Goal: Transaction & Acquisition: Purchase product/service

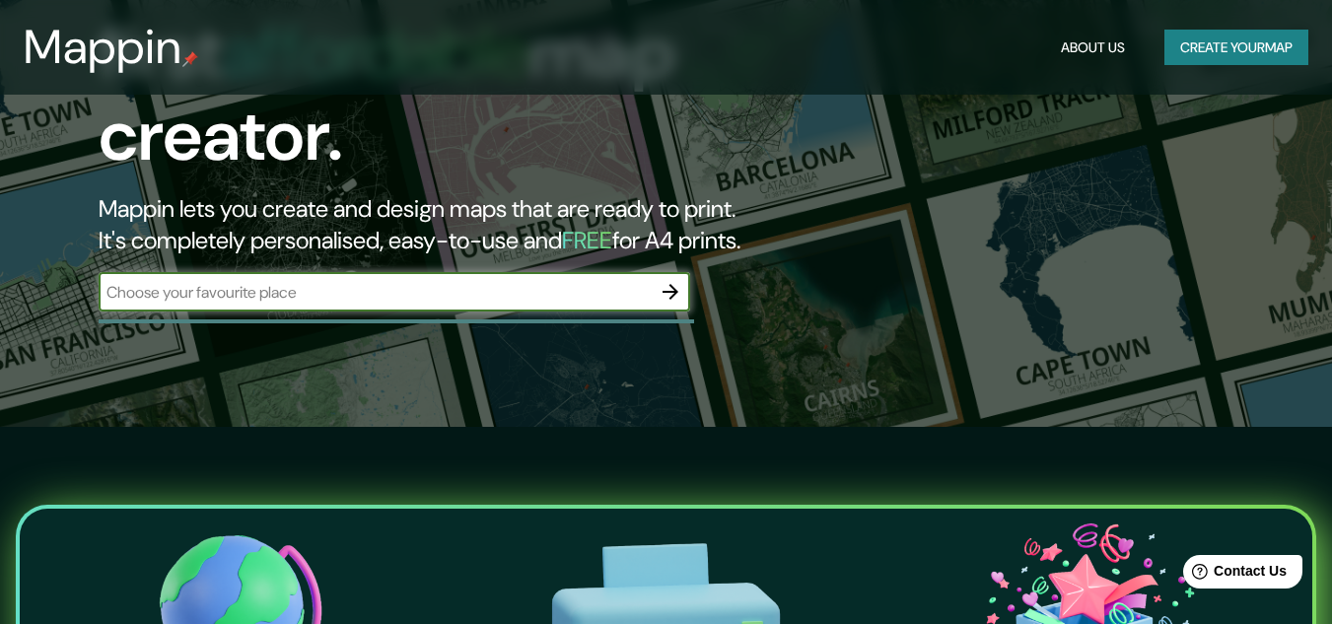
click at [673, 284] on icon "button" at bounding box center [670, 292] width 16 height 16
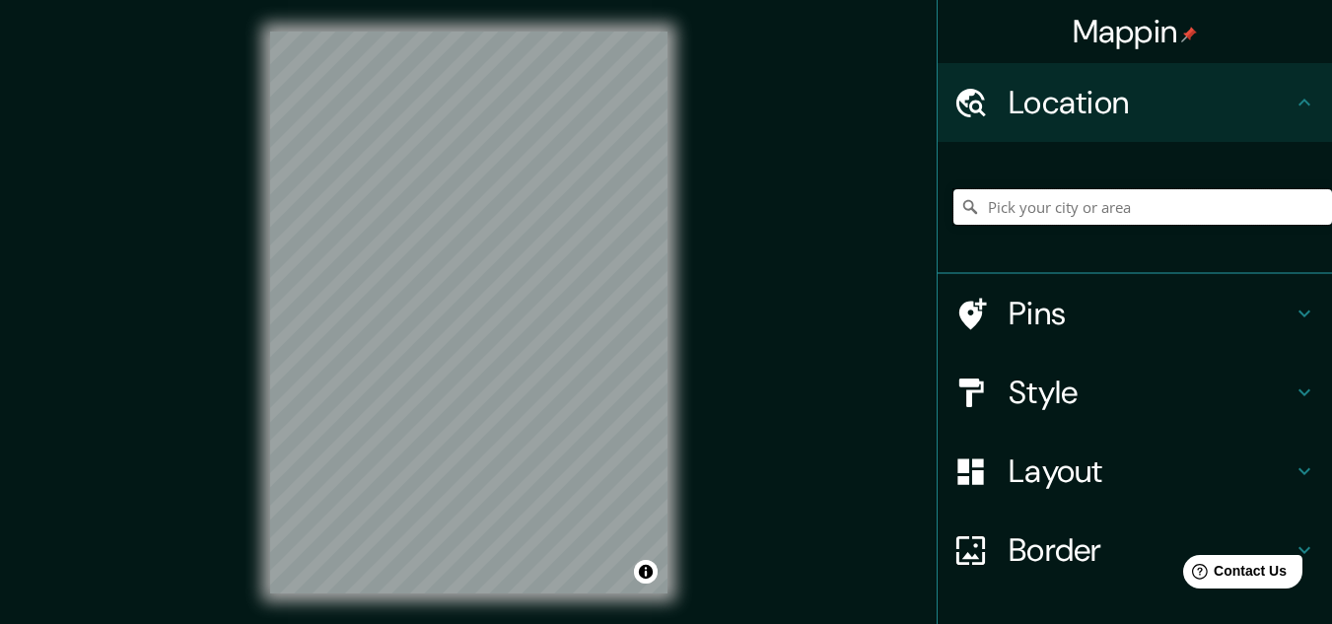
click at [1041, 204] on input "Pick your city or area" at bounding box center [1142, 206] width 378 height 35
click at [963, 202] on icon at bounding box center [970, 207] width 14 height 14
click at [999, 209] on input "Santa [PERSON_NAME] Huatulco, [GEOGRAPHIC_DATA], [GEOGRAPHIC_DATA]" at bounding box center [1142, 206] width 378 height 35
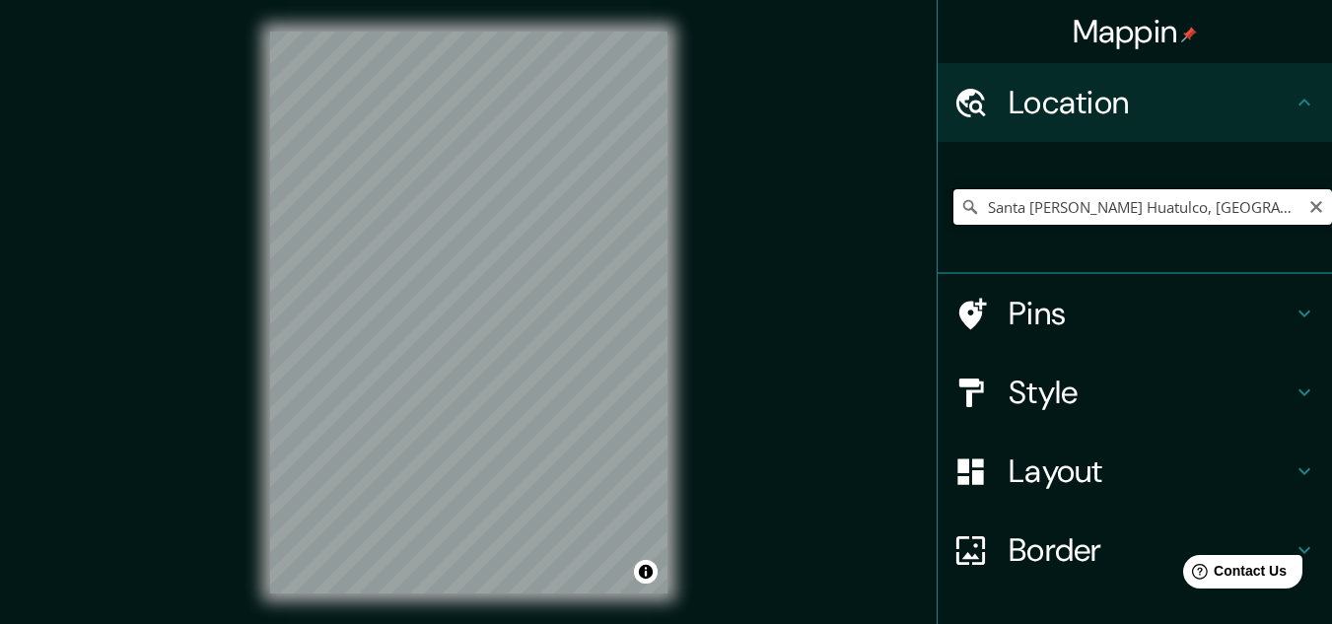
click at [999, 209] on input "Santa [PERSON_NAME] Huatulco, [GEOGRAPHIC_DATA], [GEOGRAPHIC_DATA]" at bounding box center [1142, 206] width 378 height 35
click at [1042, 193] on input "Santa [PERSON_NAME] Huatulco, [GEOGRAPHIC_DATA], [GEOGRAPHIC_DATA]" at bounding box center [1142, 206] width 378 height 35
click at [1277, 206] on input "Santa [PERSON_NAME] Huatulco, [GEOGRAPHIC_DATA], [GEOGRAPHIC_DATA]" at bounding box center [1142, 206] width 378 height 35
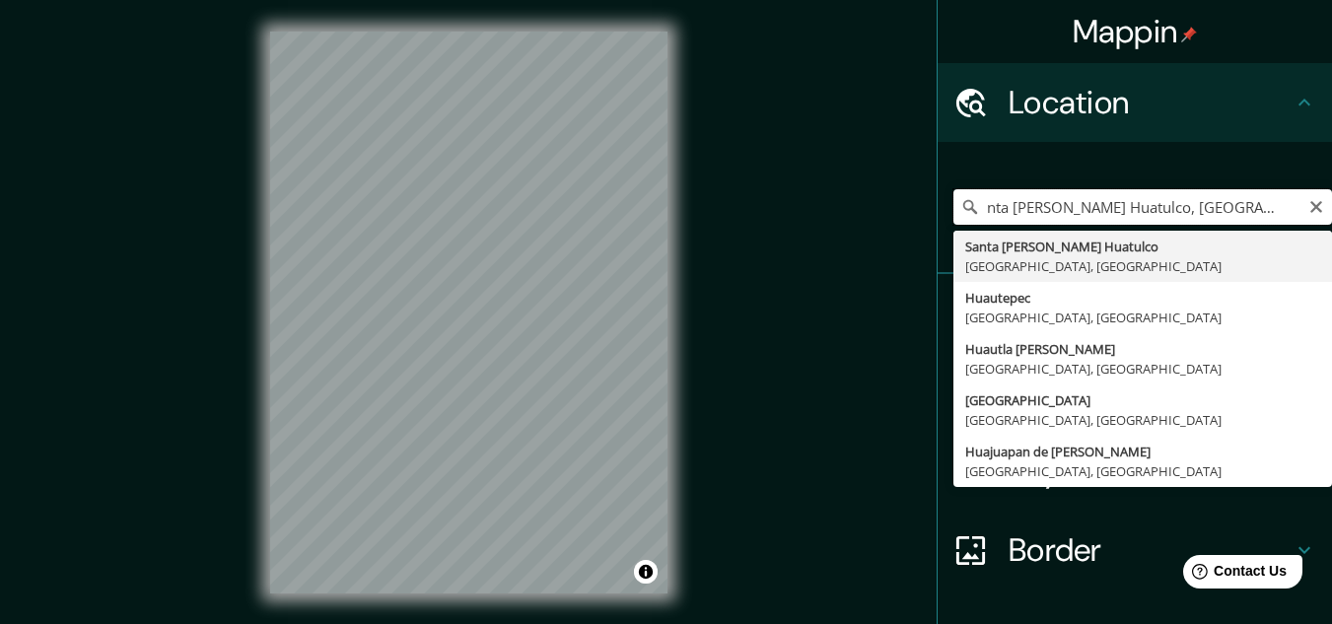
scroll to position [0, 10]
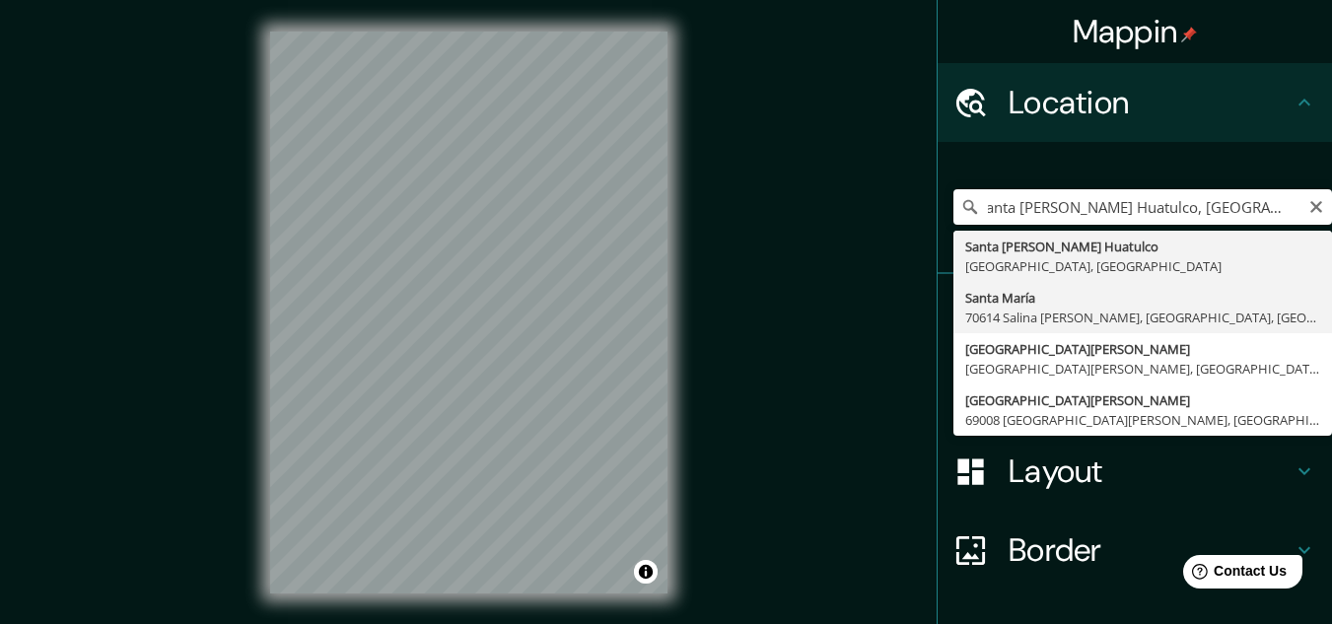
type input "[GEOGRAPHIC_DATA][PERSON_NAME], 70614 Salina [PERSON_NAME], [GEOGRAPHIC_DATA], …"
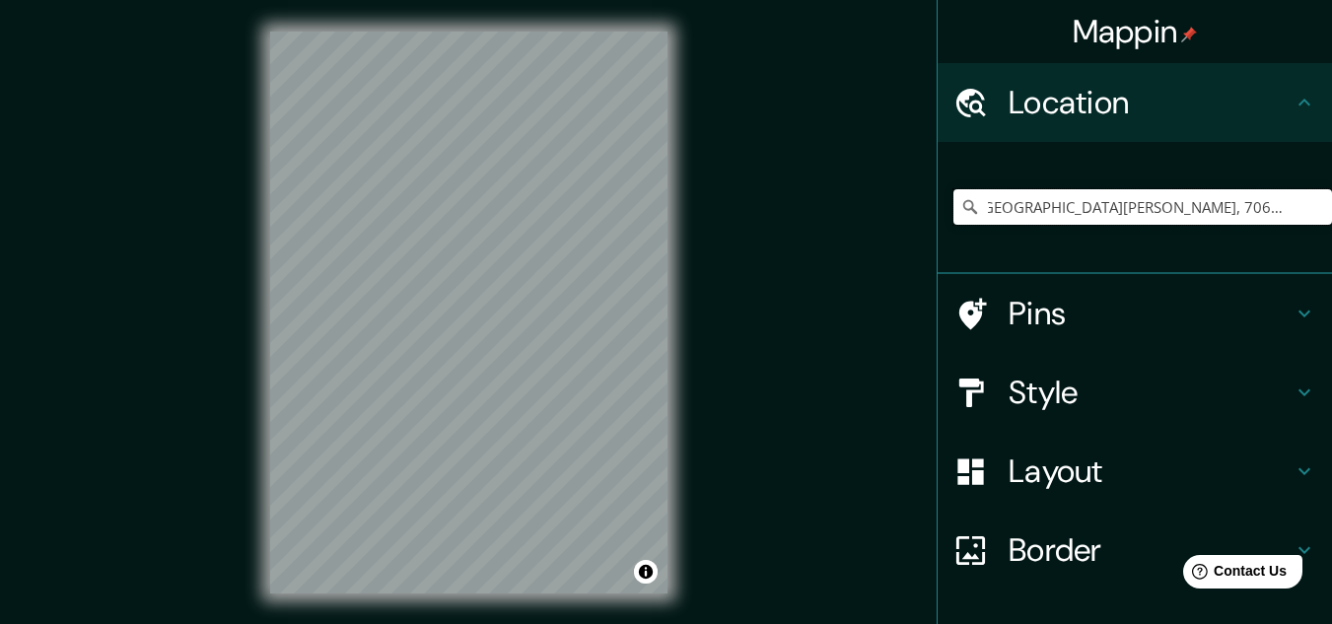
scroll to position [0, 0]
click at [1310, 206] on icon "Clear" at bounding box center [1316, 207] width 12 height 12
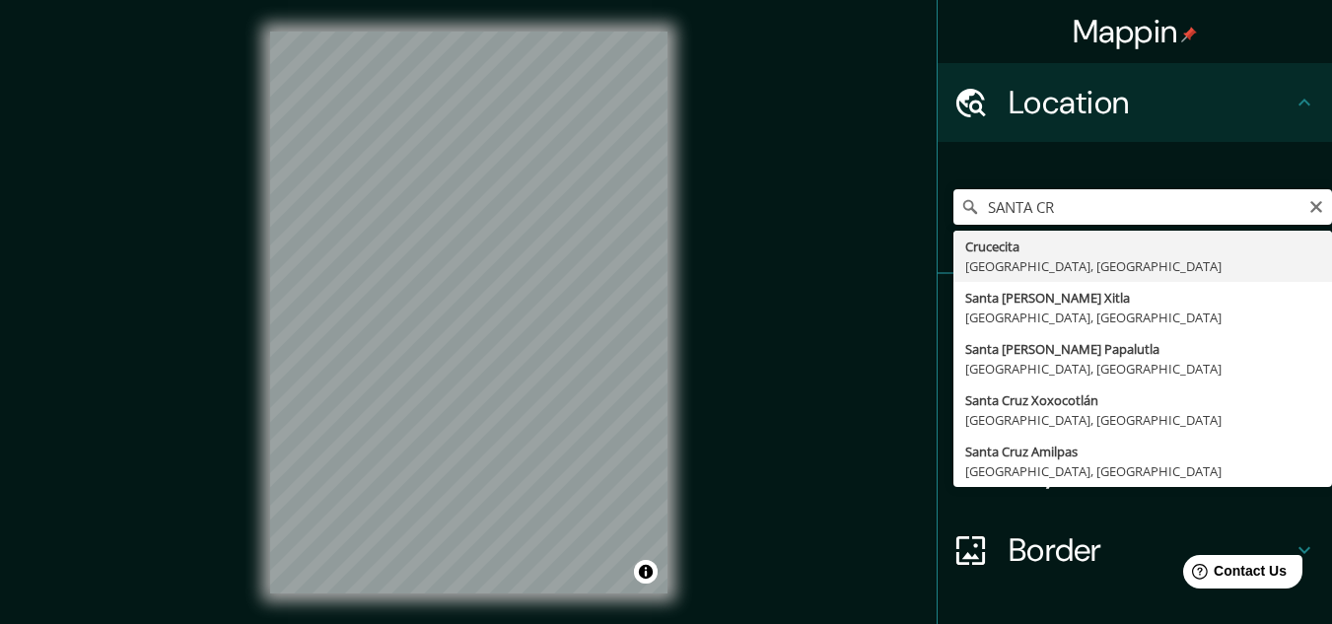
type input "Crucecita, [GEOGRAPHIC_DATA], [GEOGRAPHIC_DATA]"
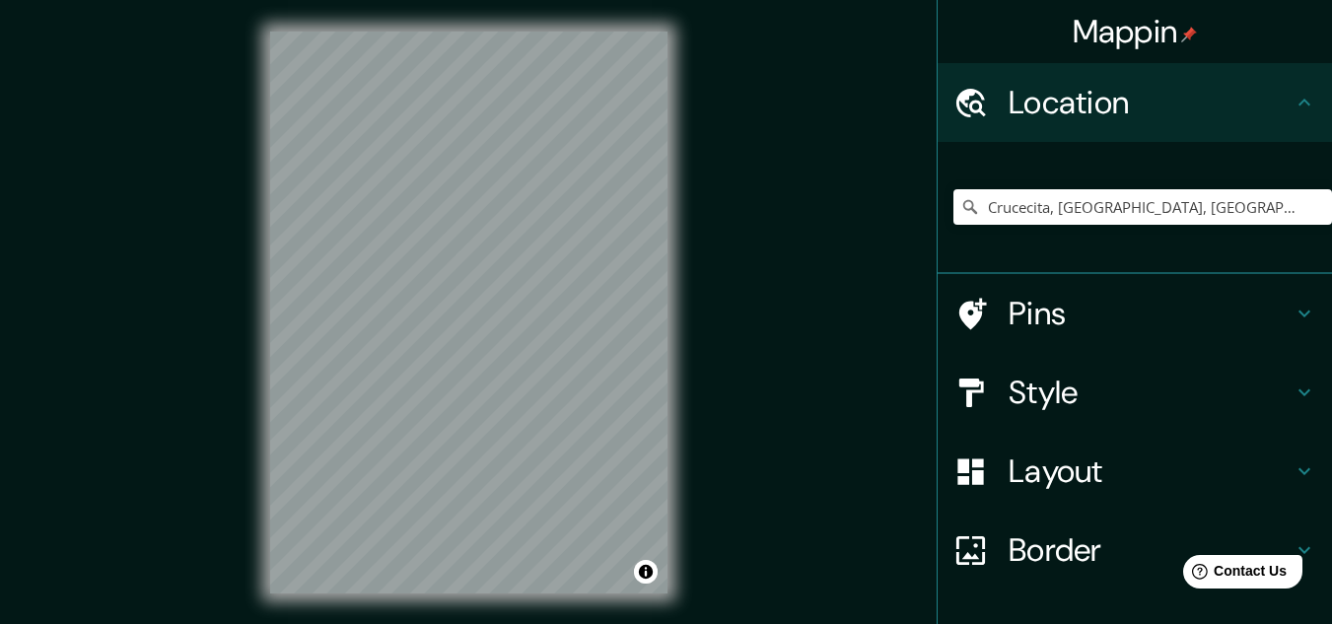
click at [1265, 313] on h4 "Pins" at bounding box center [1150, 313] width 284 height 39
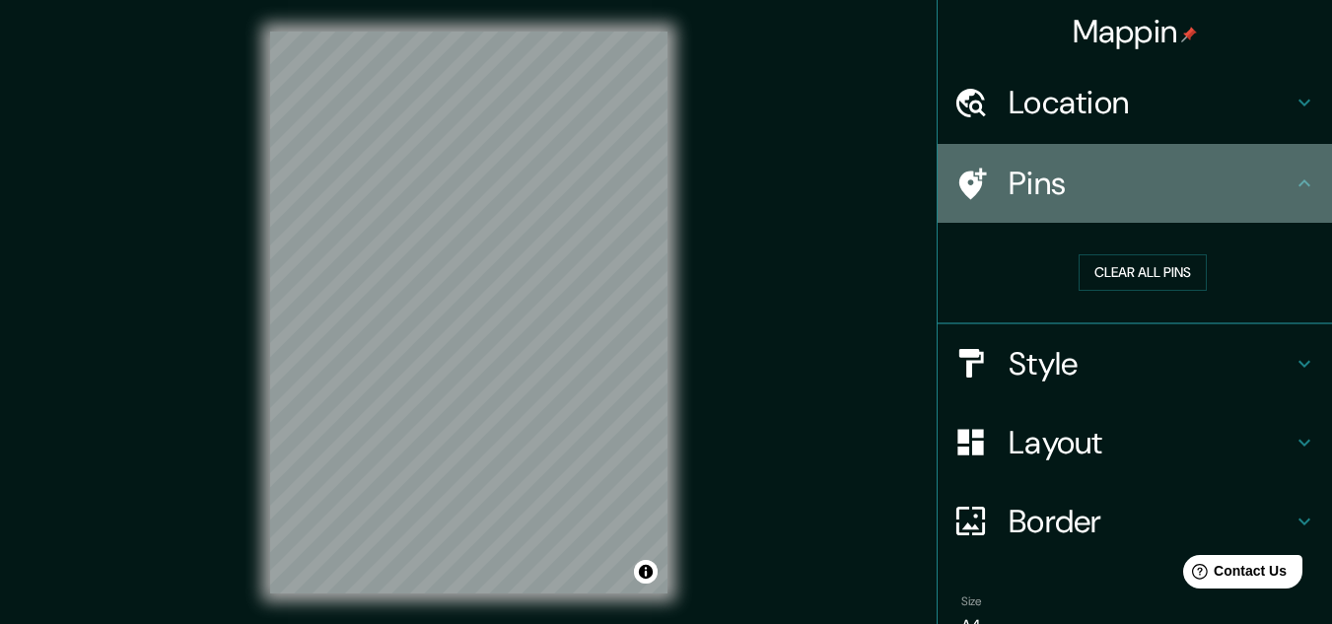
click at [1039, 196] on h4 "Pins" at bounding box center [1150, 183] width 284 height 39
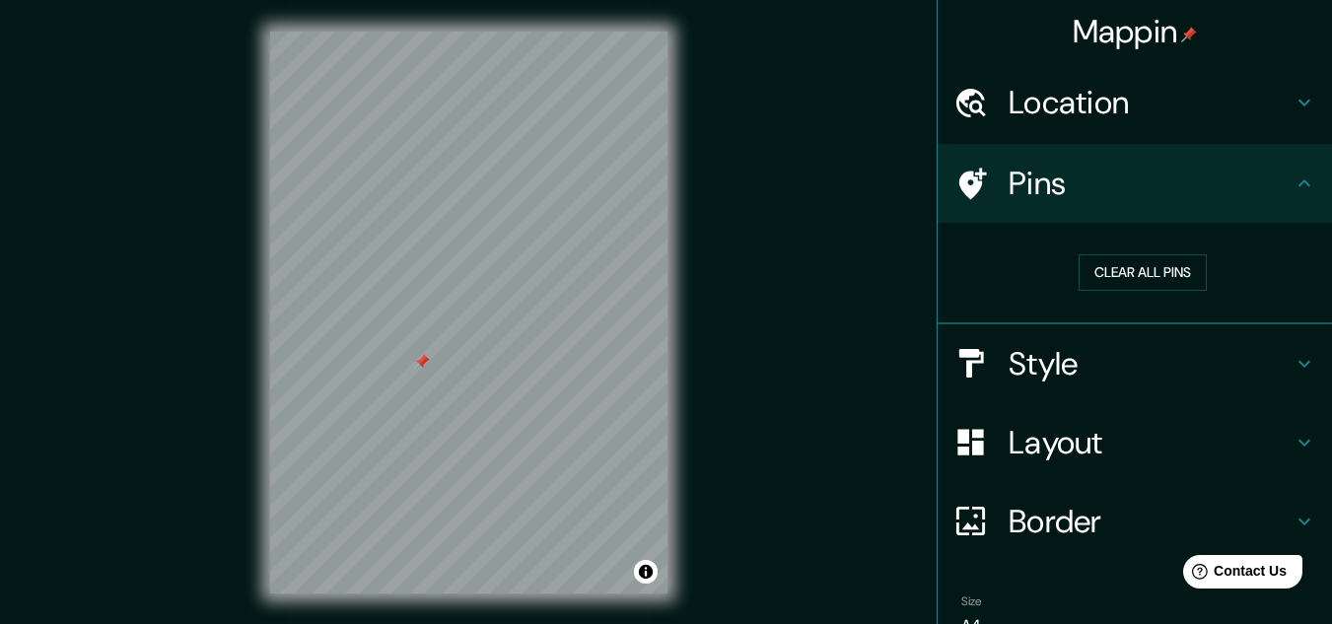
click at [1292, 354] on icon at bounding box center [1304, 364] width 24 height 24
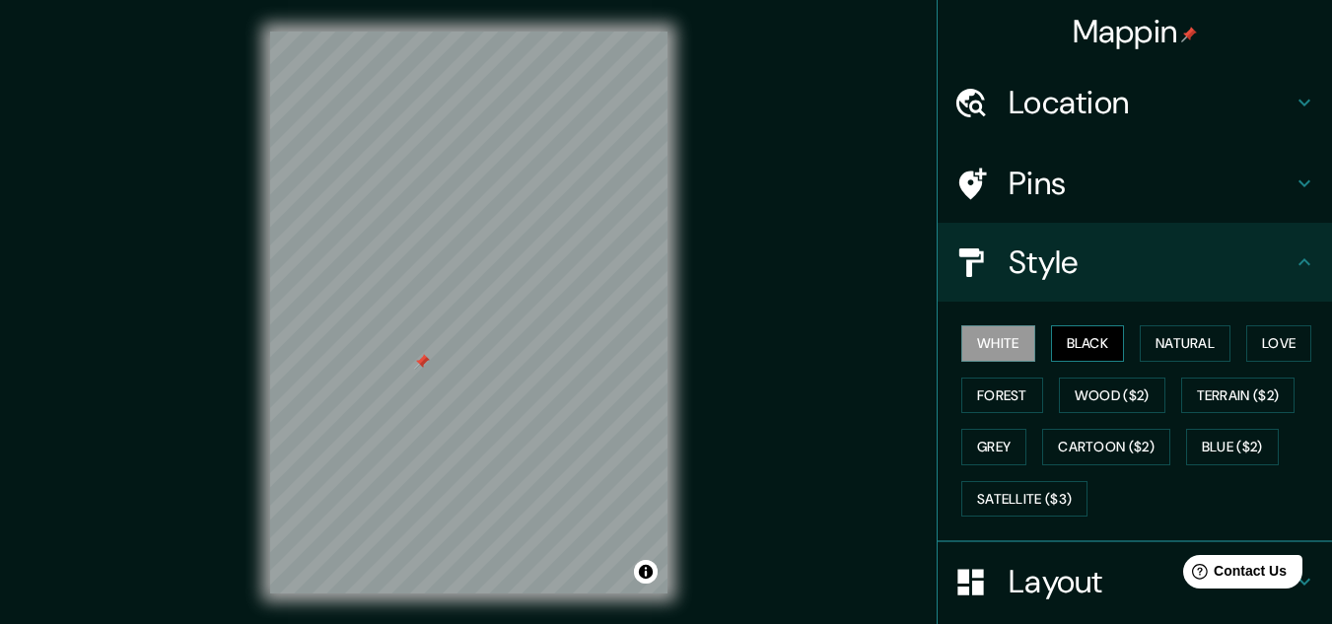
click at [1059, 330] on button "Black" at bounding box center [1088, 343] width 74 height 36
click at [1189, 339] on button "Natural" at bounding box center [1184, 343] width 91 height 36
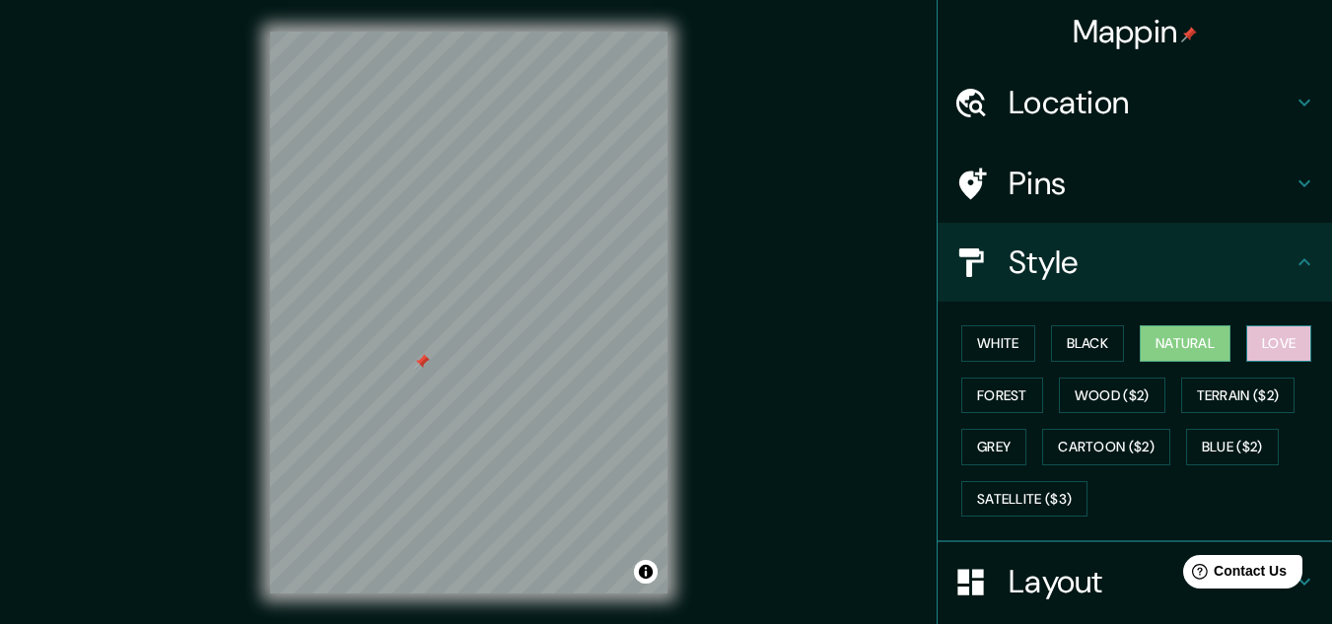
click at [1272, 329] on button "Love" at bounding box center [1278, 343] width 65 height 36
click at [1201, 349] on button "Natural" at bounding box center [1184, 343] width 91 height 36
click at [1064, 342] on button "Black" at bounding box center [1088, 343] width 74 height 36
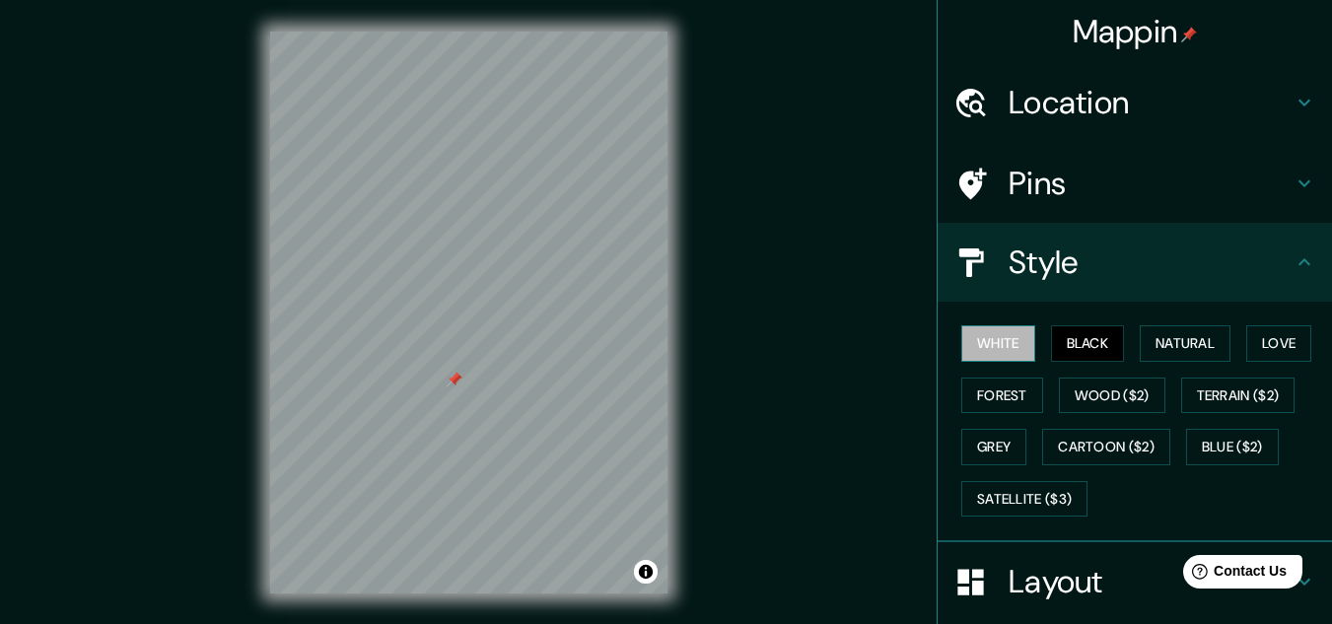
click at [983, 353] on button "White" at bounding box center [998, 343] width 74 height 36
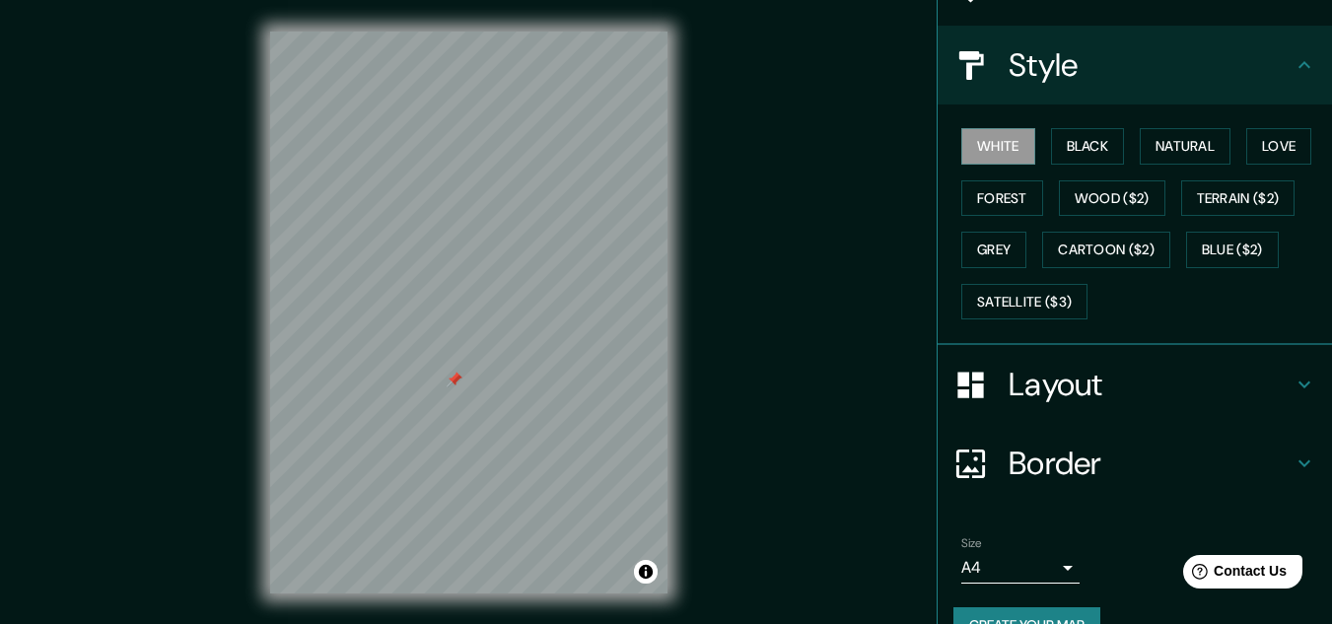
scroll to position [240, 0]
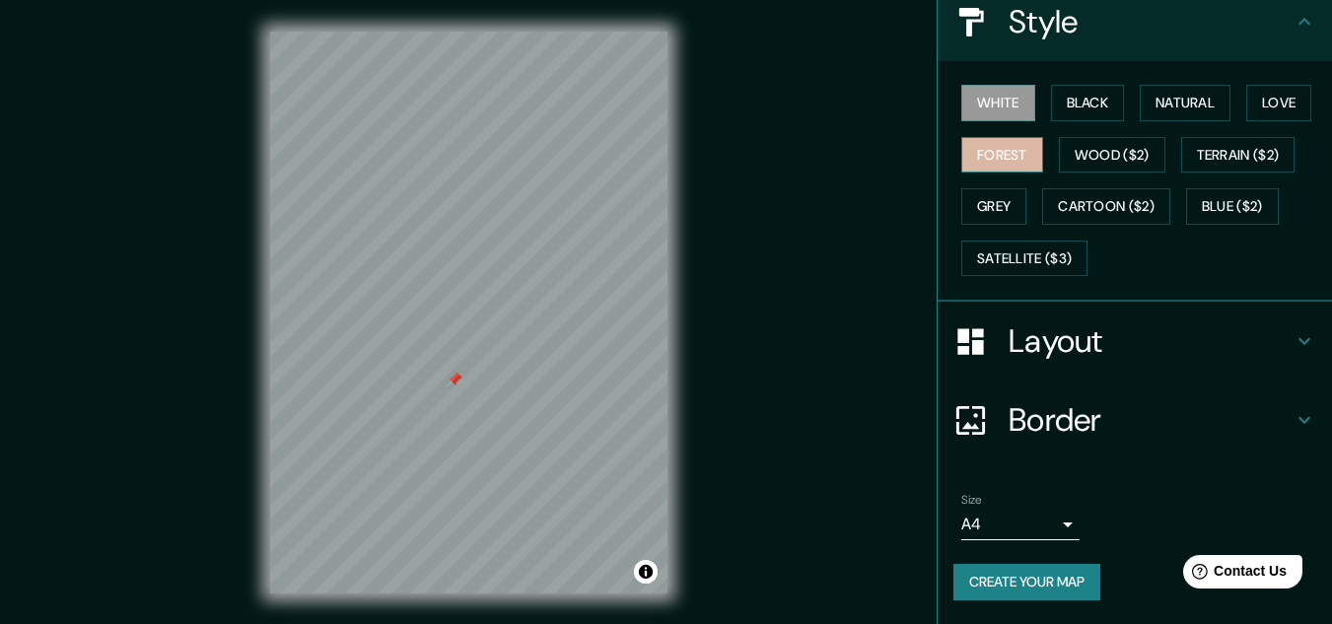
click at [998, 166] on button "Forest" at bounding box center [1002, 155] width 82 height 36
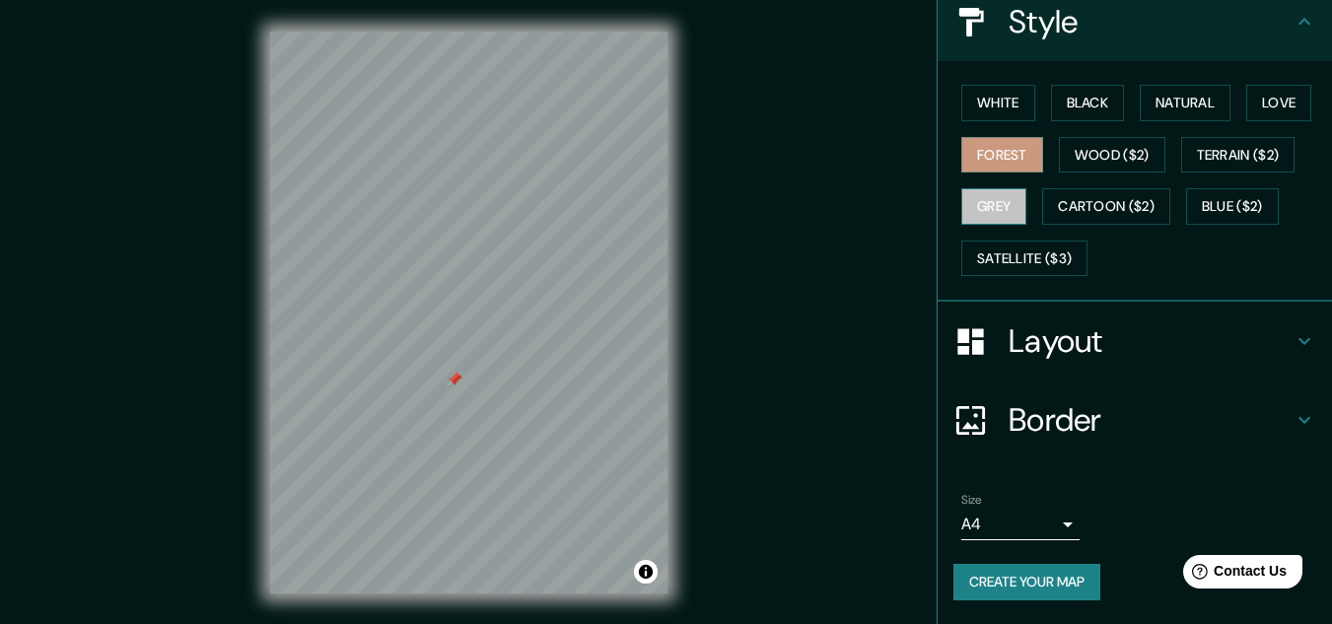
click at [978, 199] on button "Grey" at bounding box center [993, 206] width 65 height 36
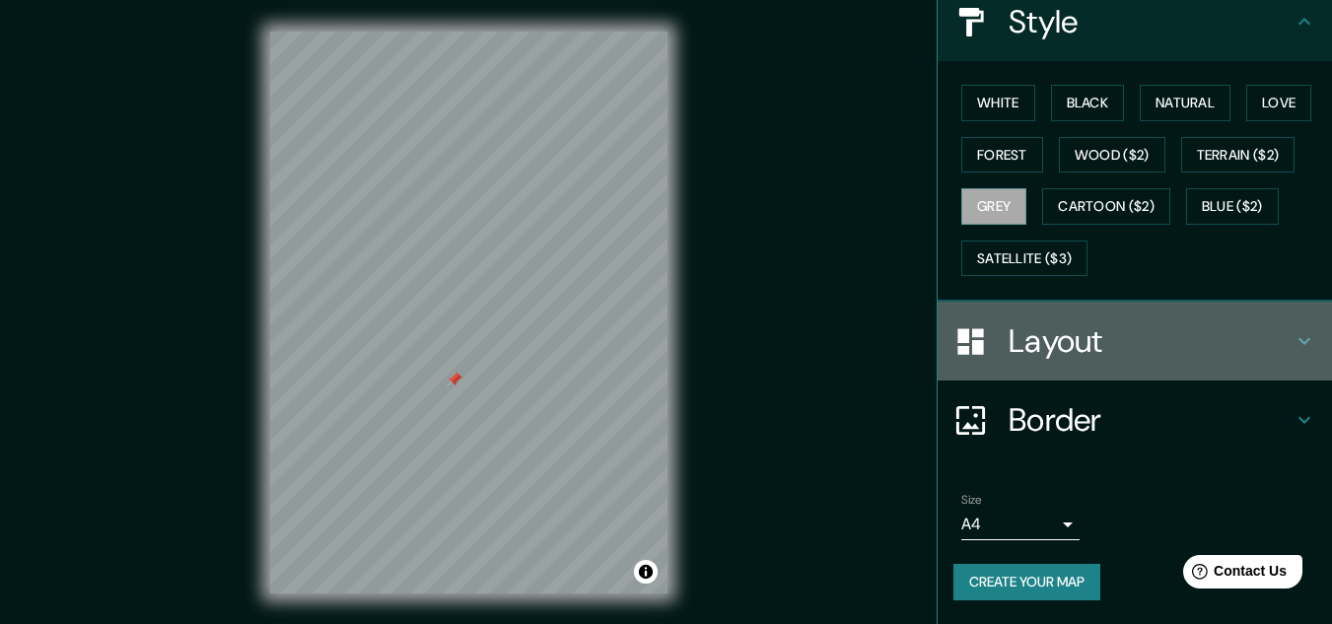
click at [1266, 345] on h4 "Layout" at bounding box center [1150, 340] width 284 height 39
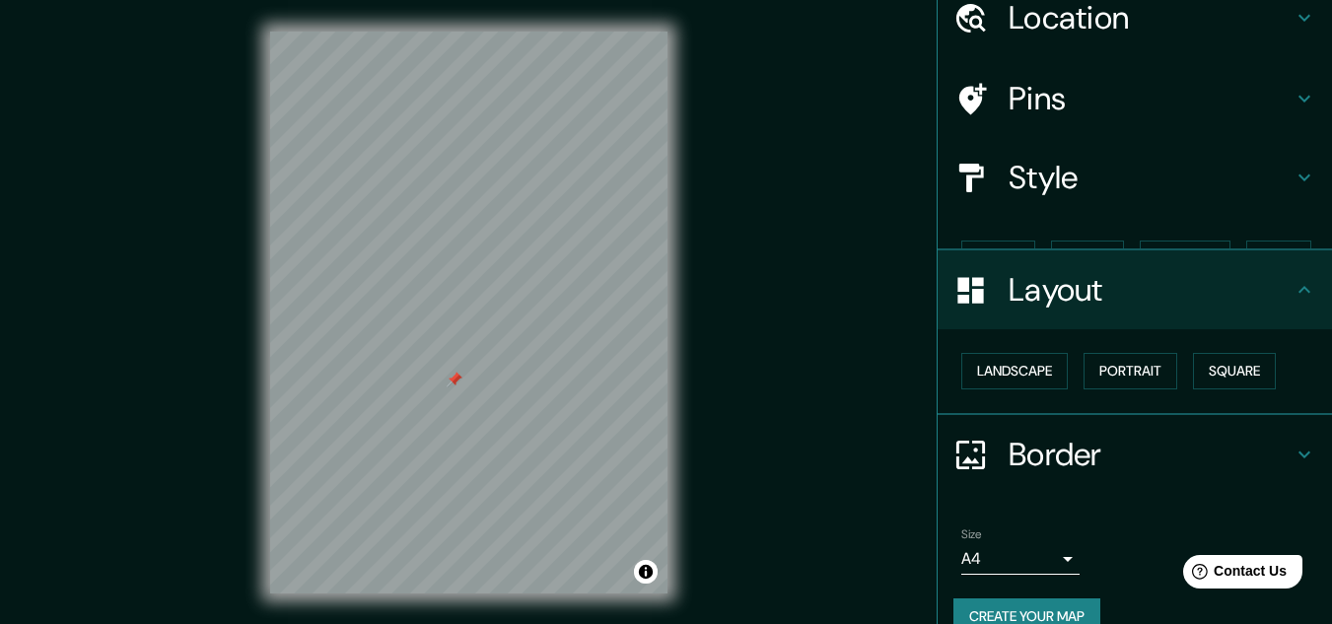
scroll to position [85, 0]
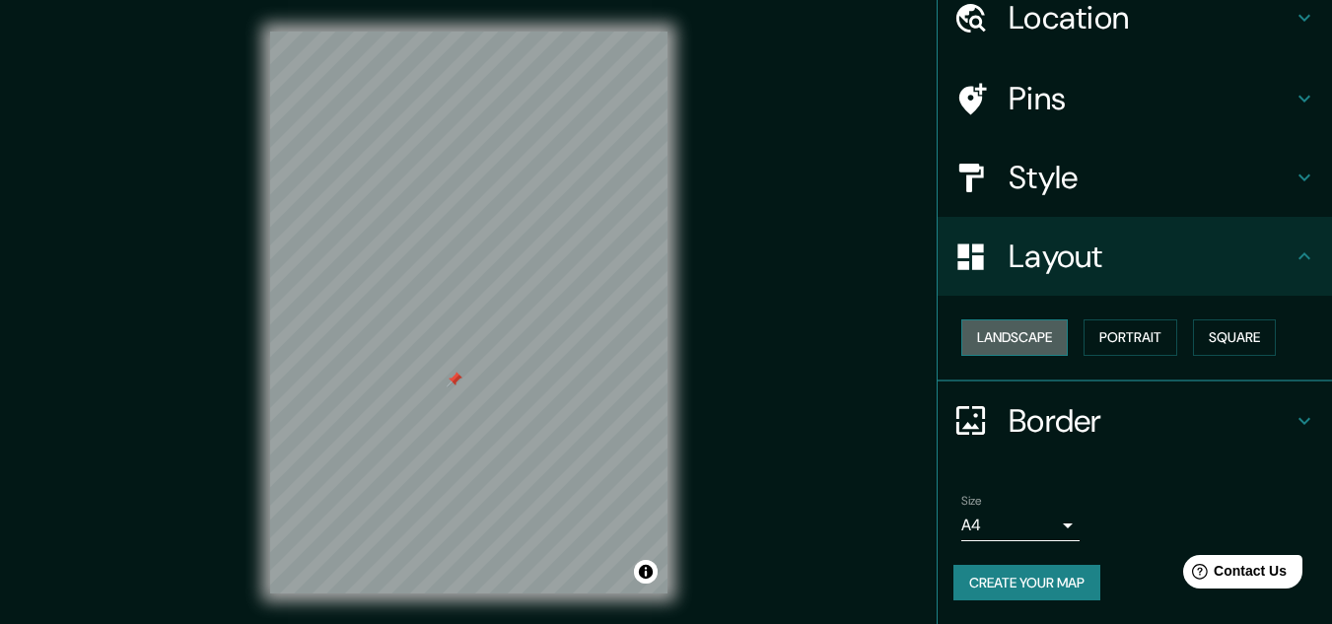
click at [996, 333] on button "Landscape" at bounding box center [1014, 337] width 106 height 36
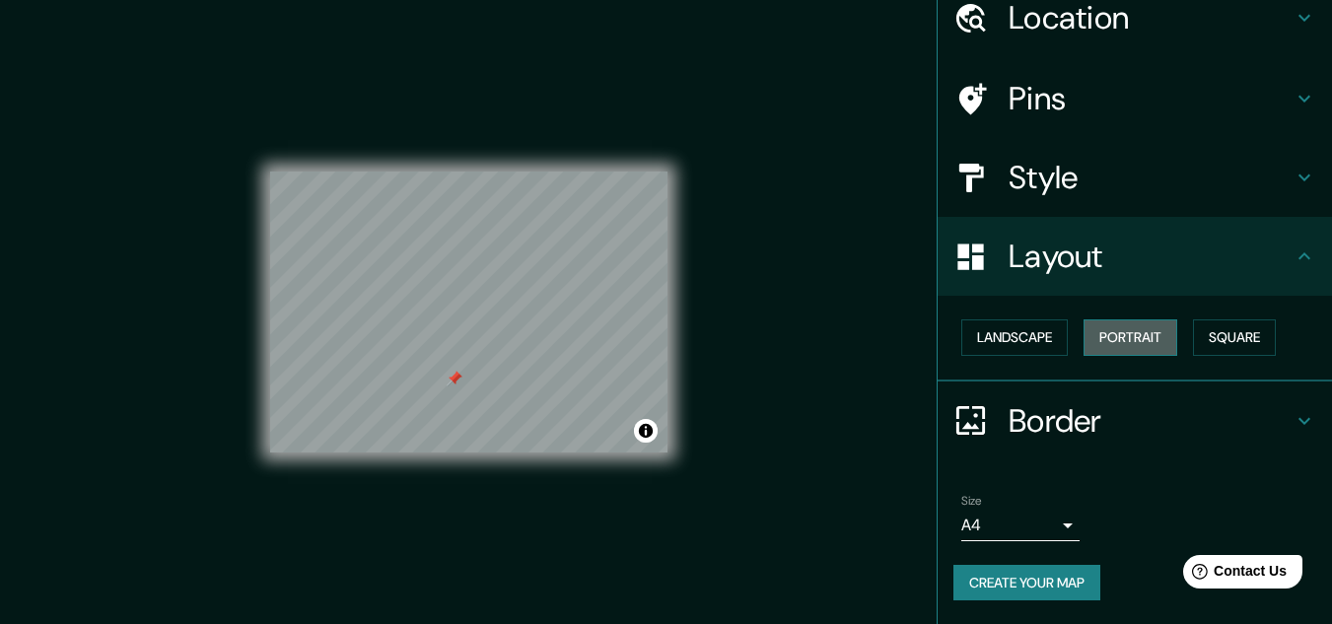
click at [1131, 341] on button "Portrait" at bounding box center [1130, 337] width 94 height 36
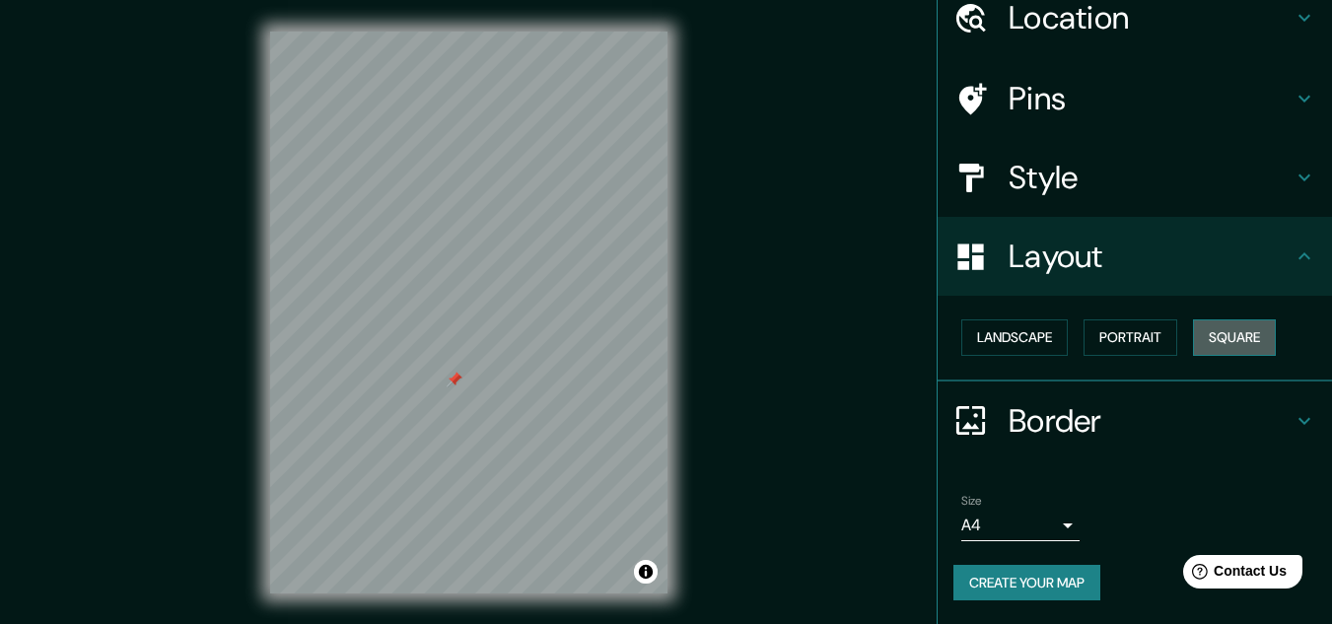
click at [1243, 329] on button "Square" at bounding box center [1234, 337] width 83 height 36
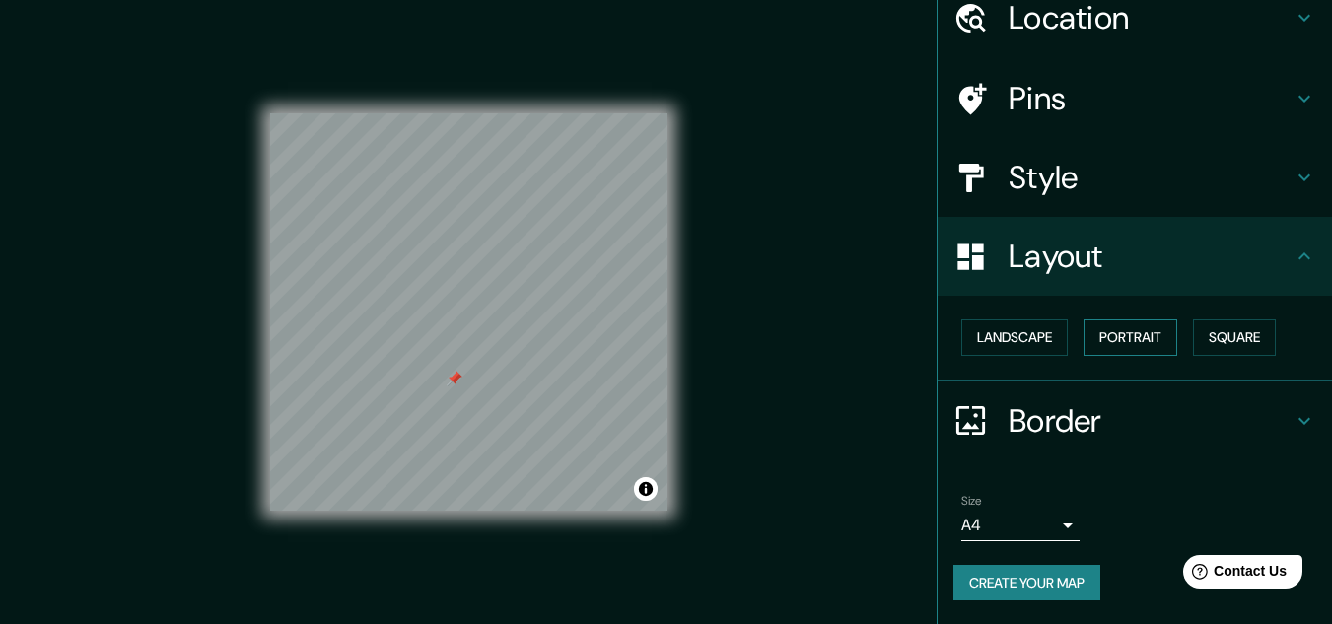
scroll to position [33, 0]
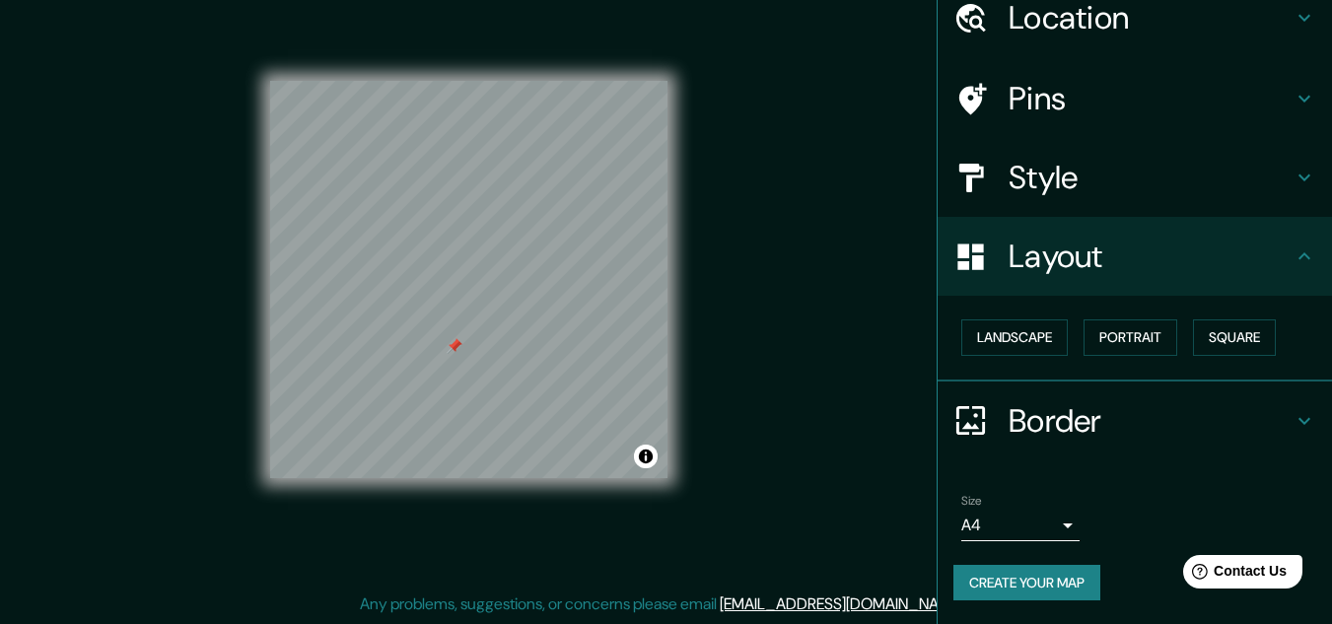
click at [1292, 415] on icon at bounding box center [1304, 421] width 24 height 24
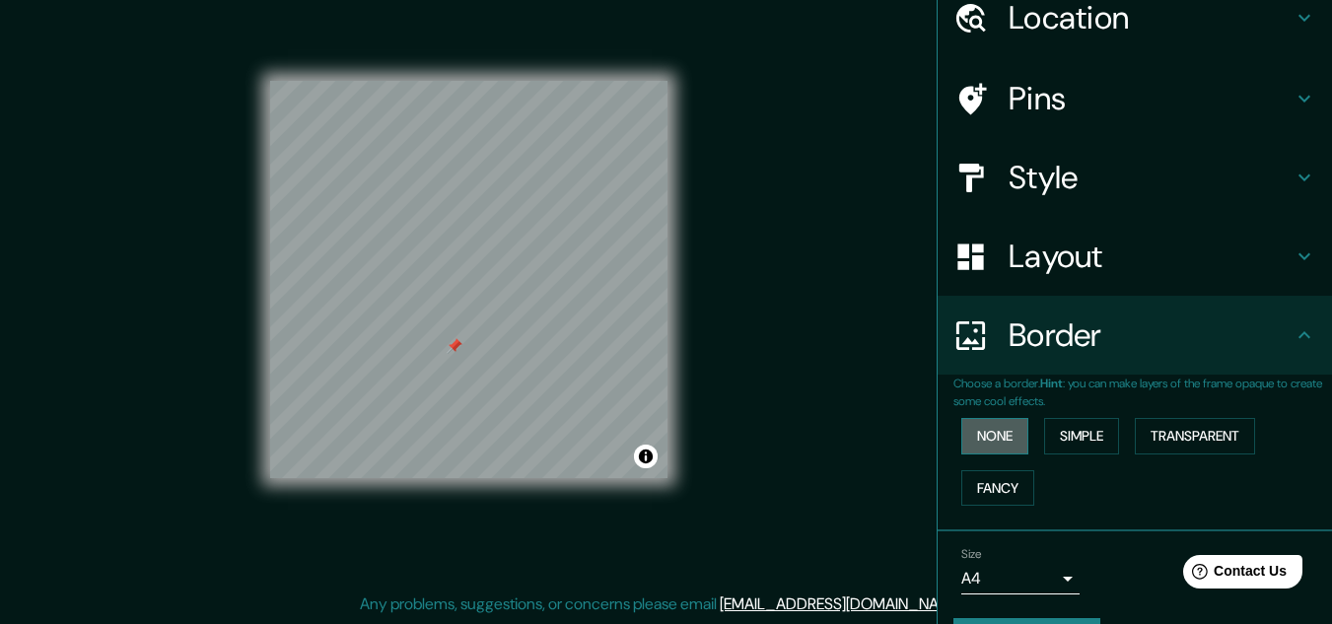
click at [1002, 438] on button "None" at bounding box center [994, 436] width 67 height 36
click at [1064, 441] on button "Simple" at bounding box center [1081, 436] width 75 height 36
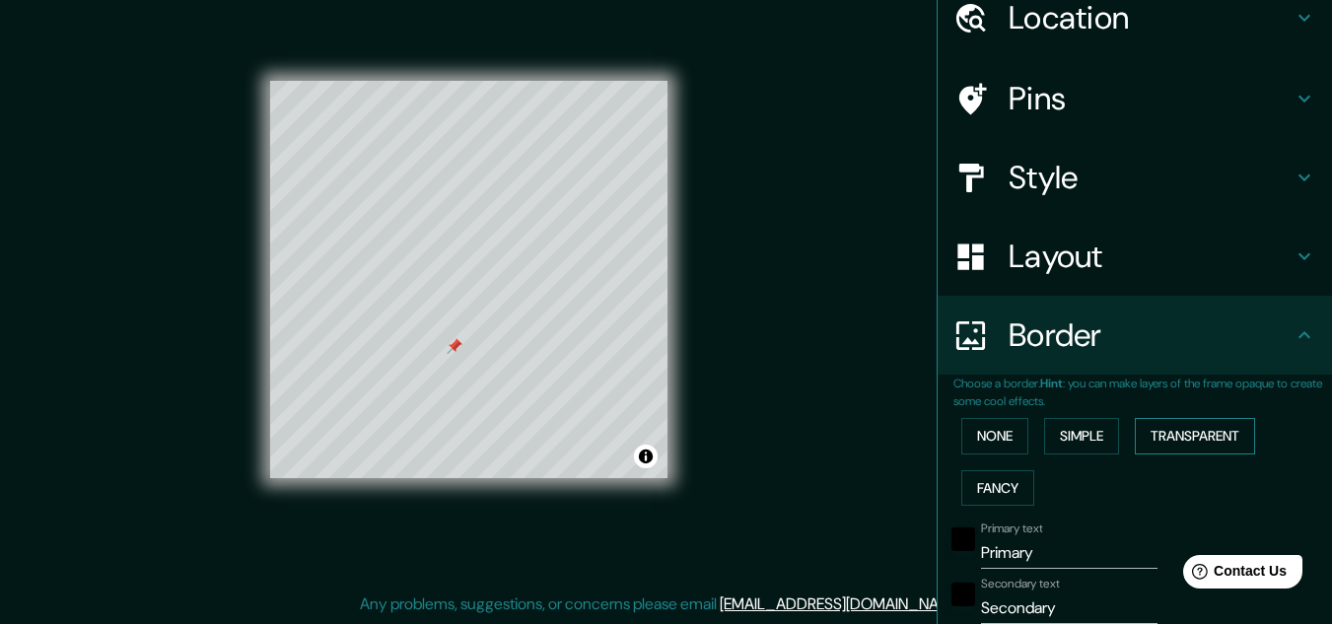
click at [1174, 432] on button "Transparent" at bounding box center [1194, 436] width 120 height 36
click at [993, 493] on button "Fancy" at bounding box center [997, 488] width 73 height 36
click at [1161, 430] on button "Transparent" at bounding box center [1194, 436] width 120 height 36
click at [1091, 434] on button "Simple" at bounding box center [1081, 436] width 75 height 36
click at [961, 439] on button "None" at bounding box center [994, 436] width 67 height 36
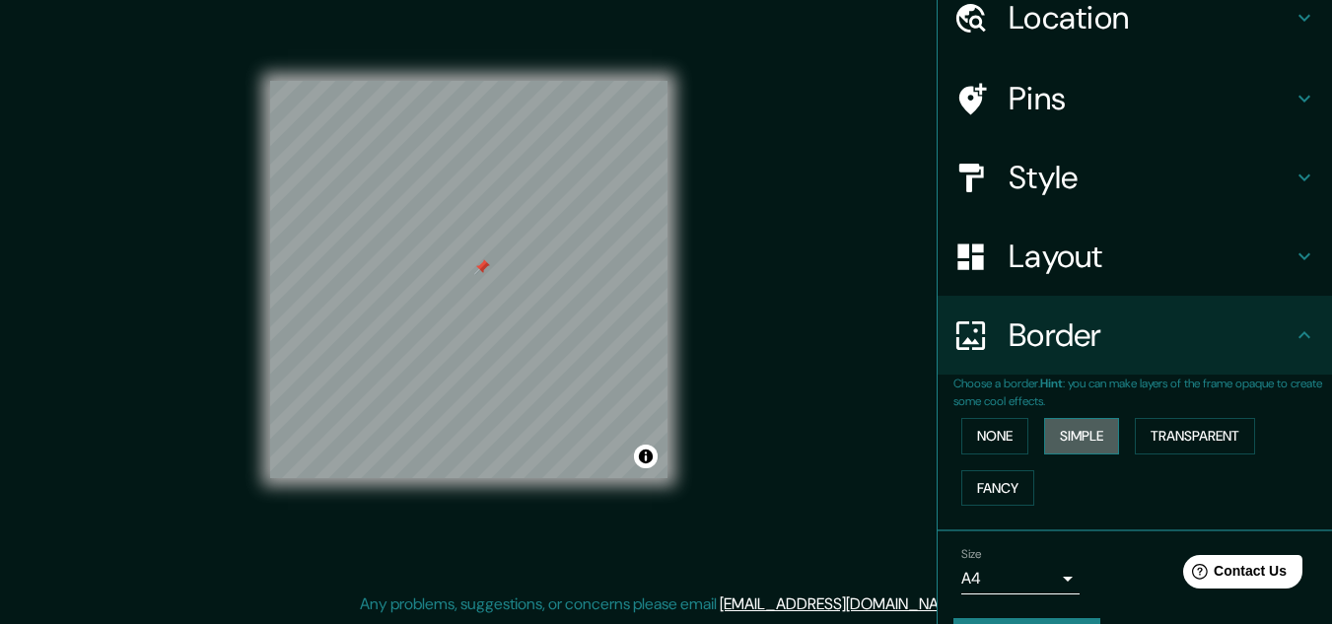
click at [1044, 439] on button "Simple" at bounding box center [1081, 436] width 75 height 36
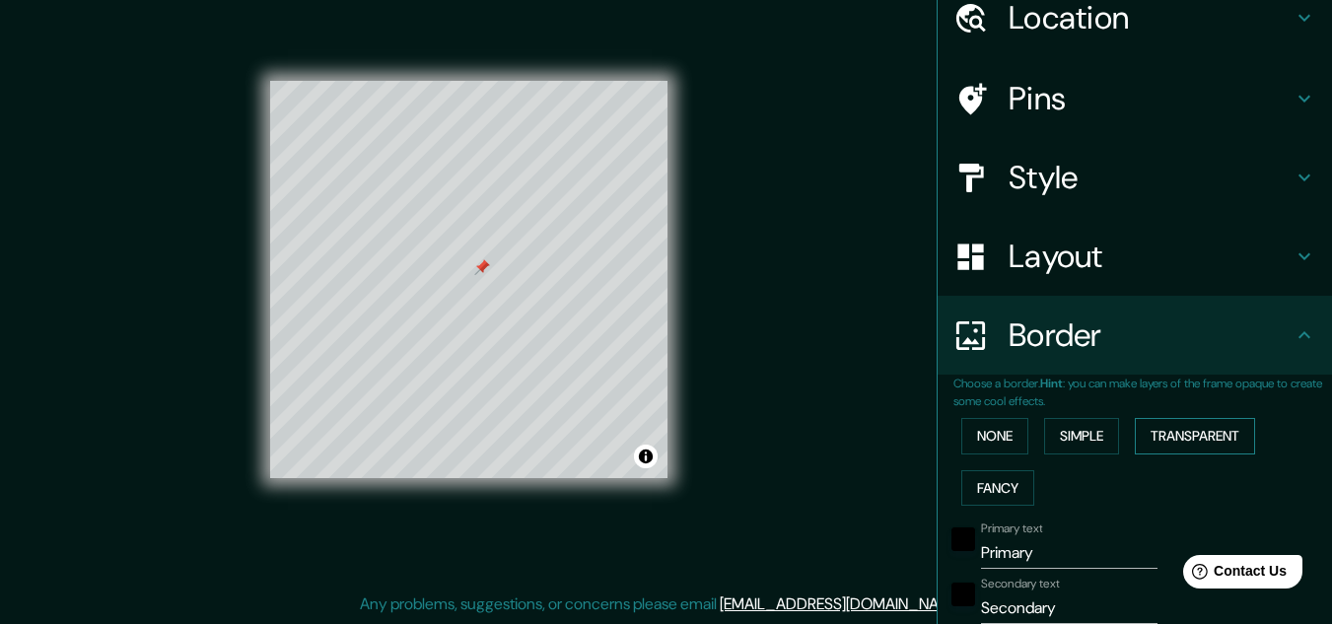
click at [1183, 437] on button "Transparent" at bounding box center [1194, 436] width 120 height 36
click at [1005, 485] on button "Fancy" at bounding box center [997, 488] width 73 height 36
click at [1192, 434] on button "Transparent" at bounding box center [1194, 436] width 120 height 36
click at [1053, 562] on input "Primary" at bounding box center [1069, 553] width 176 height 32
drag, startPoint x: 1052, startPoint y: 558, endPoint x: 878, endPoint y: 540, distance: 174.4
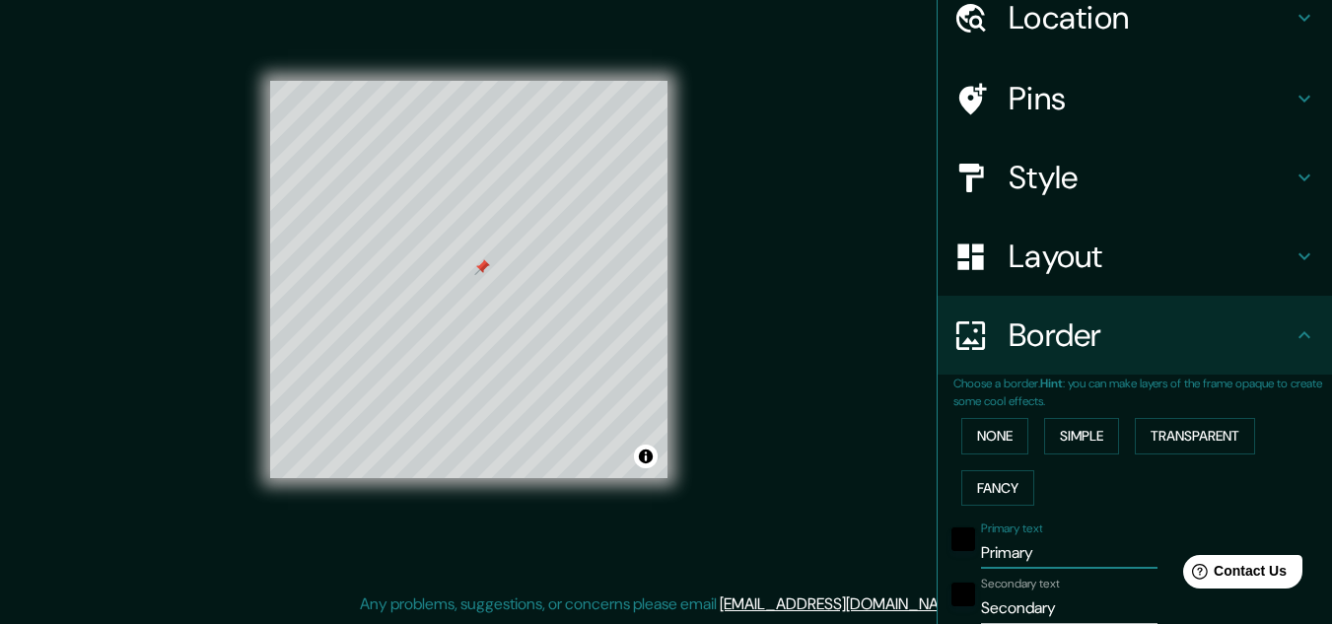
click at [878, 540] on div "Mappin Location [GEOGRAPHIC_DATA], [GEOGRAPHIC_DATA], [GEOGRAPHIC_DATA] Pins St…" at bounding box center [666, 295] width 1332 height 656
type input "s"
type input "193"
type input "32"
type input "sA"
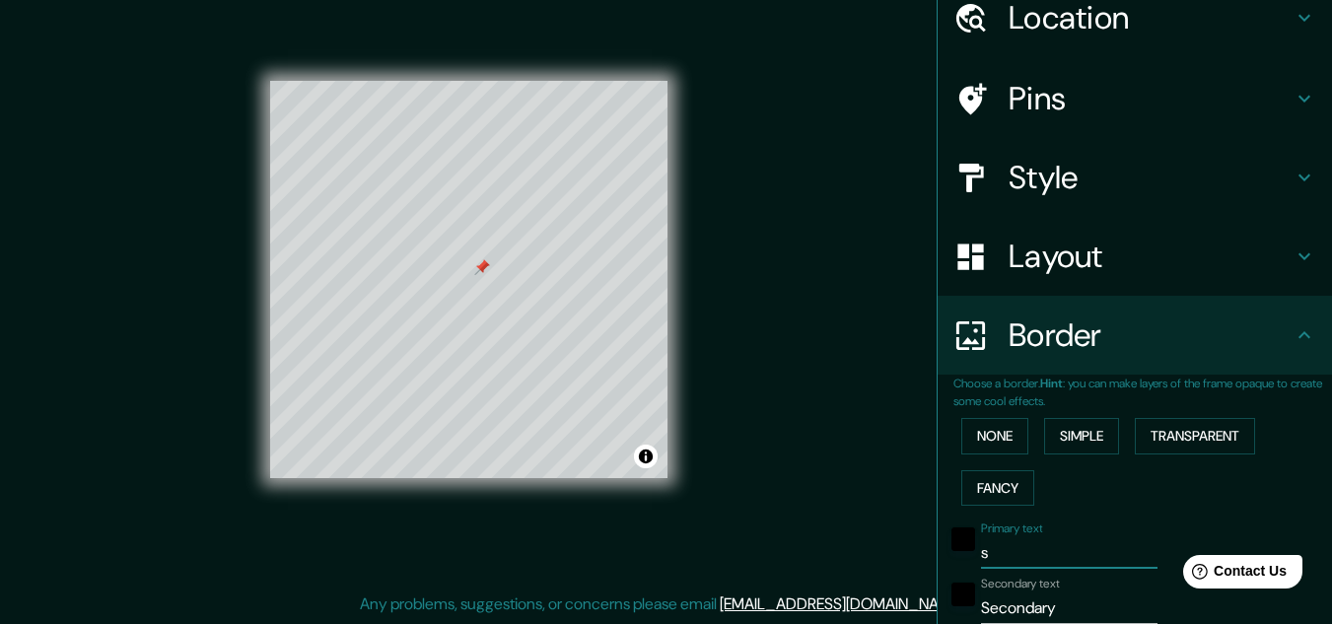
type input "193"
type input "32"
type input "sAN"
type input "193"
type input "32"
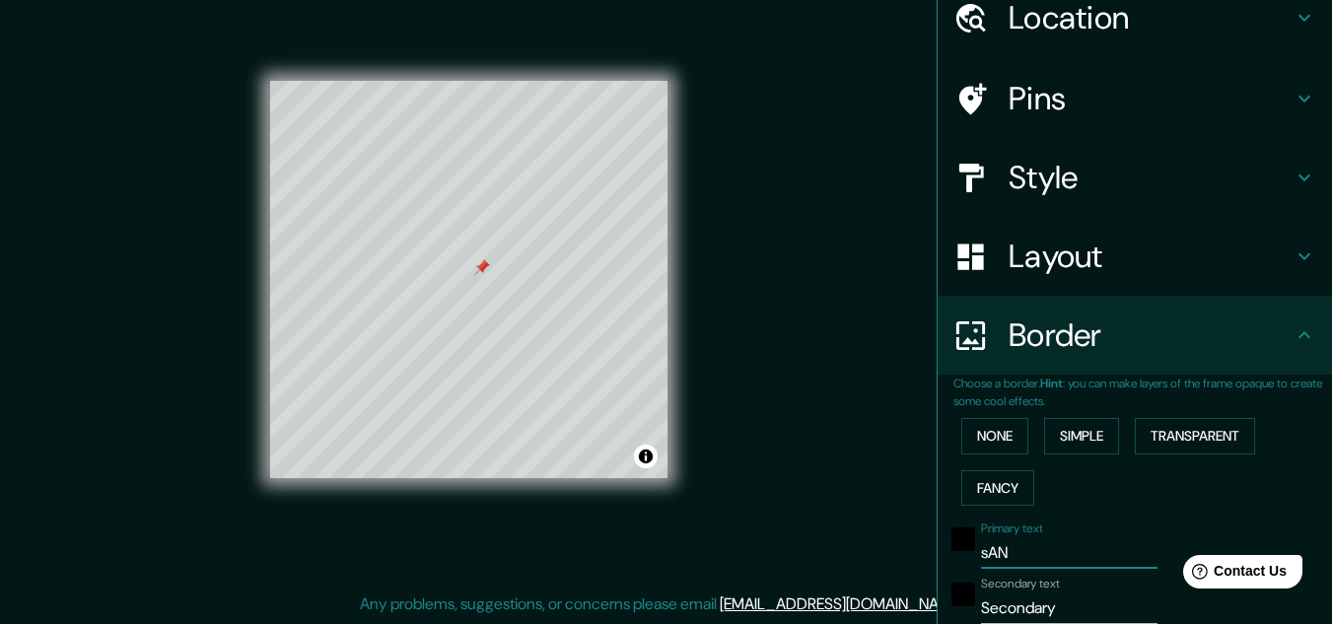
type input "sANT"
type input "193"
type input "32"
type input "sANTA"
type input "193"
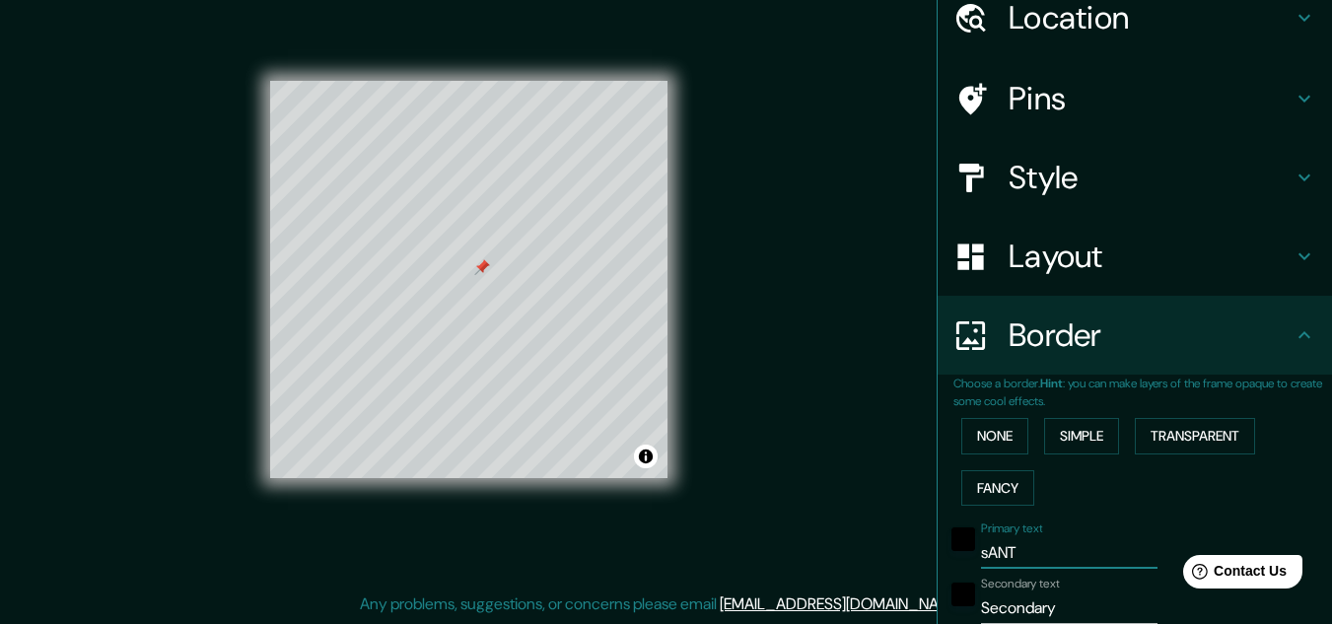
type input "32"
type input "sANTA"
type input "193"
type input "32"
type input "sANTA"
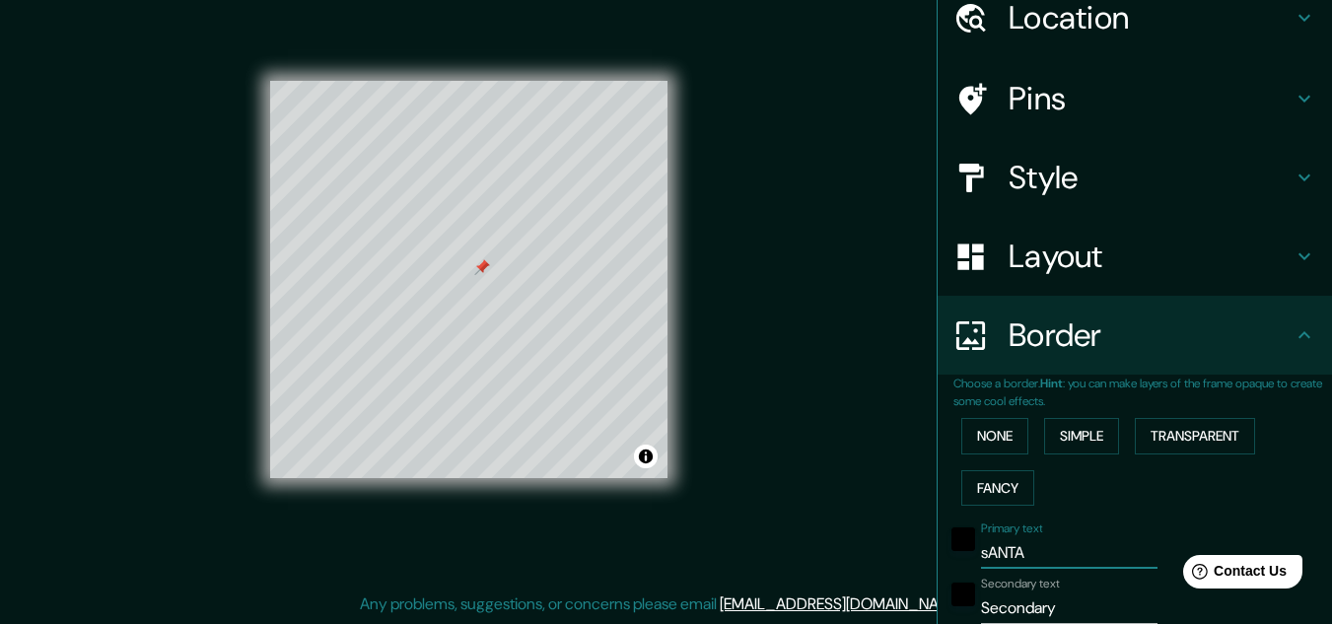
type input "193"
type input "32"
type input "sANT"
type input "193"
type input "32"
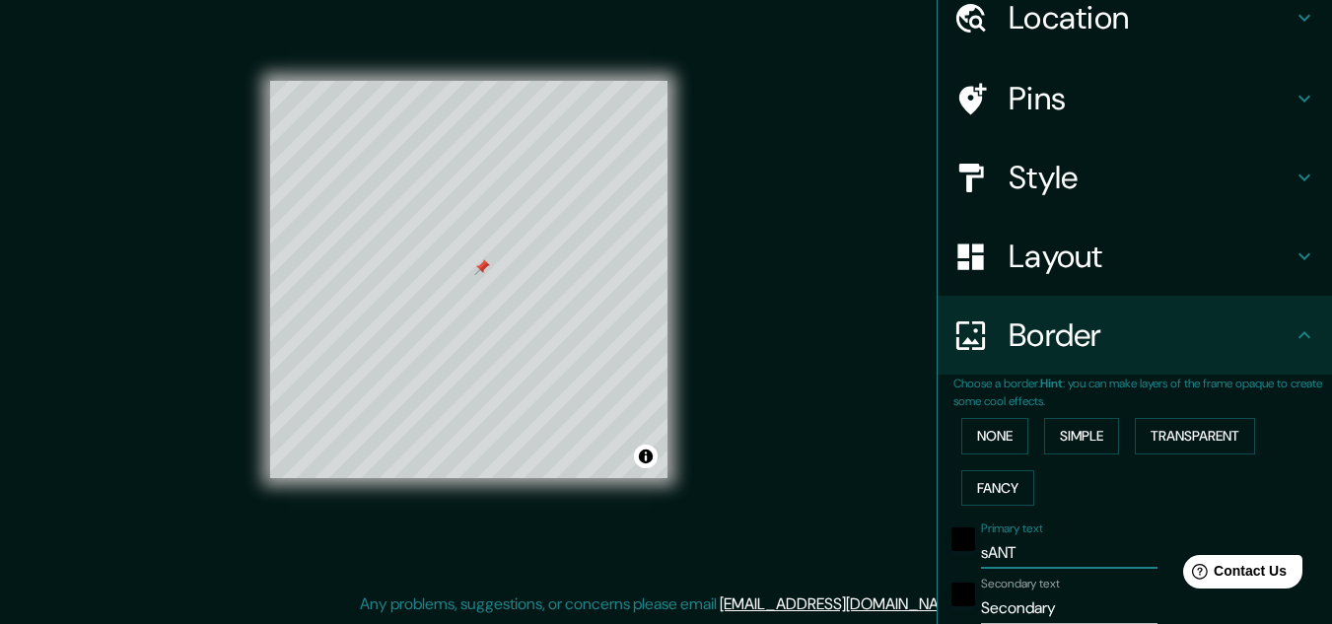
type input "sAN"
type input "193"
type input "32"
type input "sA"
type input "193"
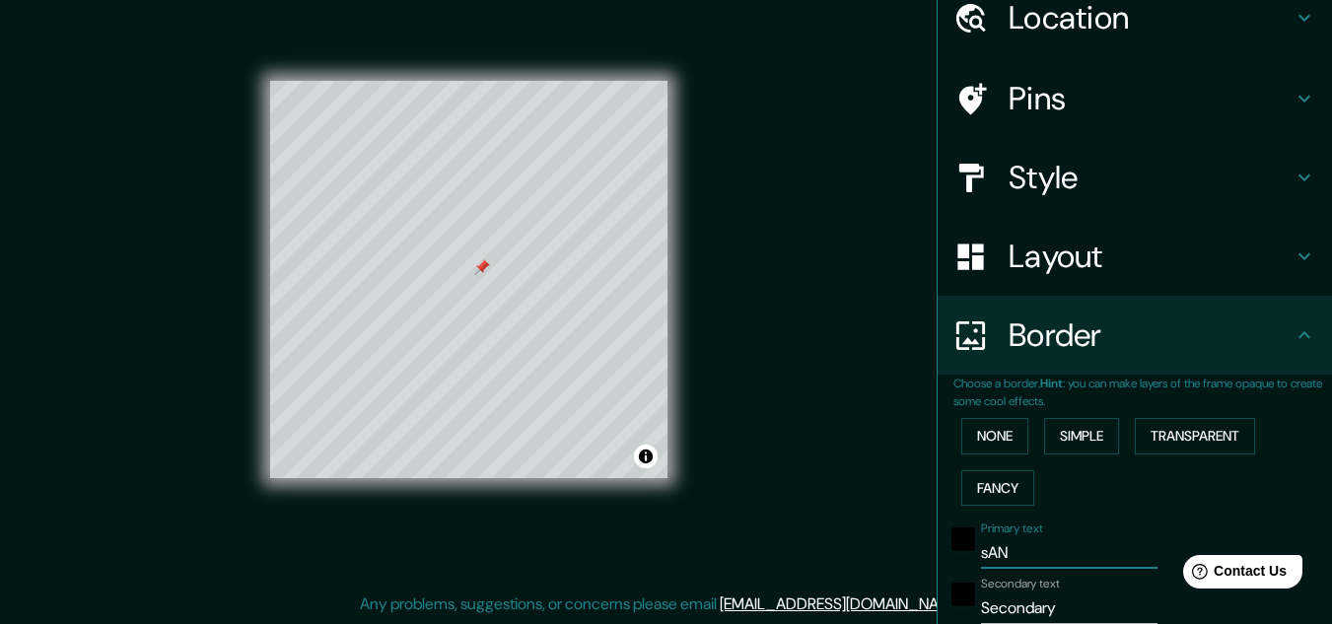
type input "32"
type input "s"
type input "193"
type input "32"
type input "193"
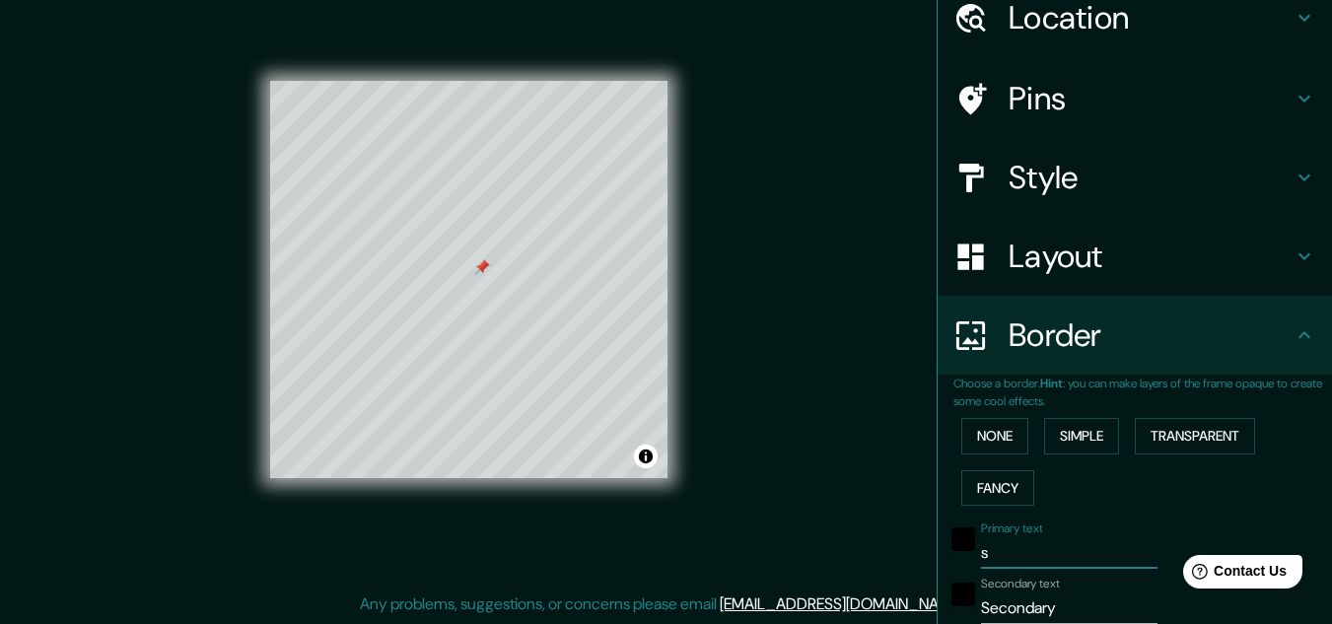
type input "32"
type input "H"
type input "193"
type input "32"
type input "HU"
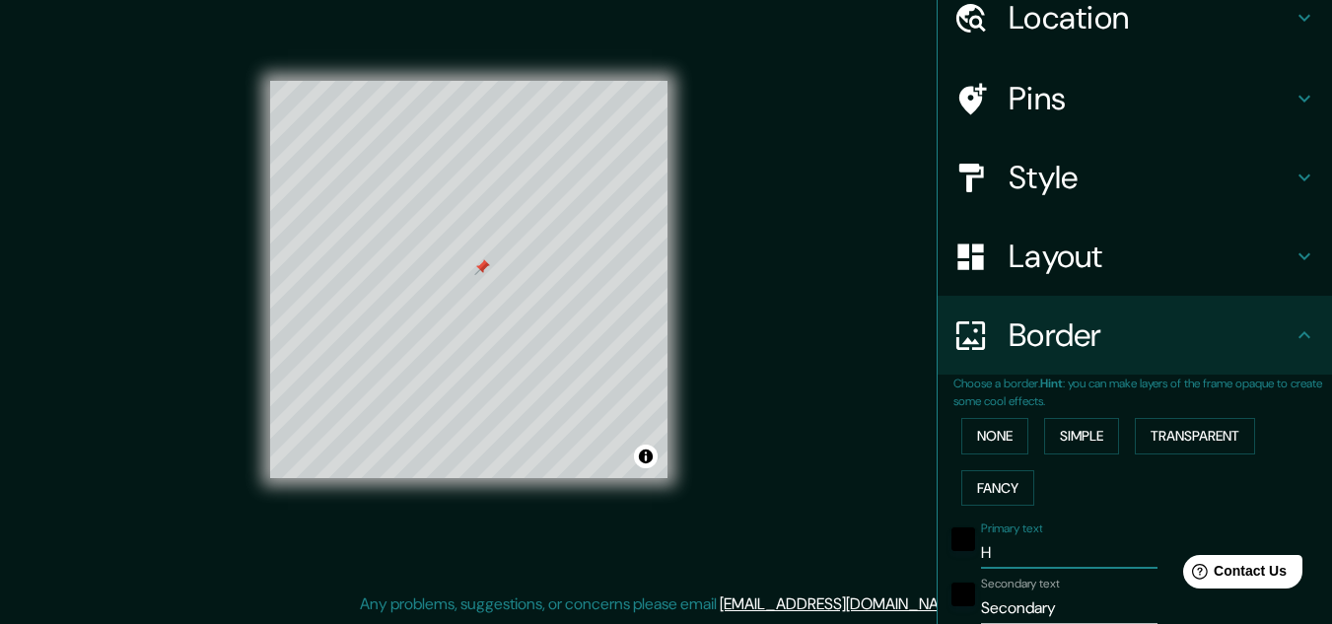
type input "193"
type input "32"
type input "HUA"
type input "193"
type input "32"
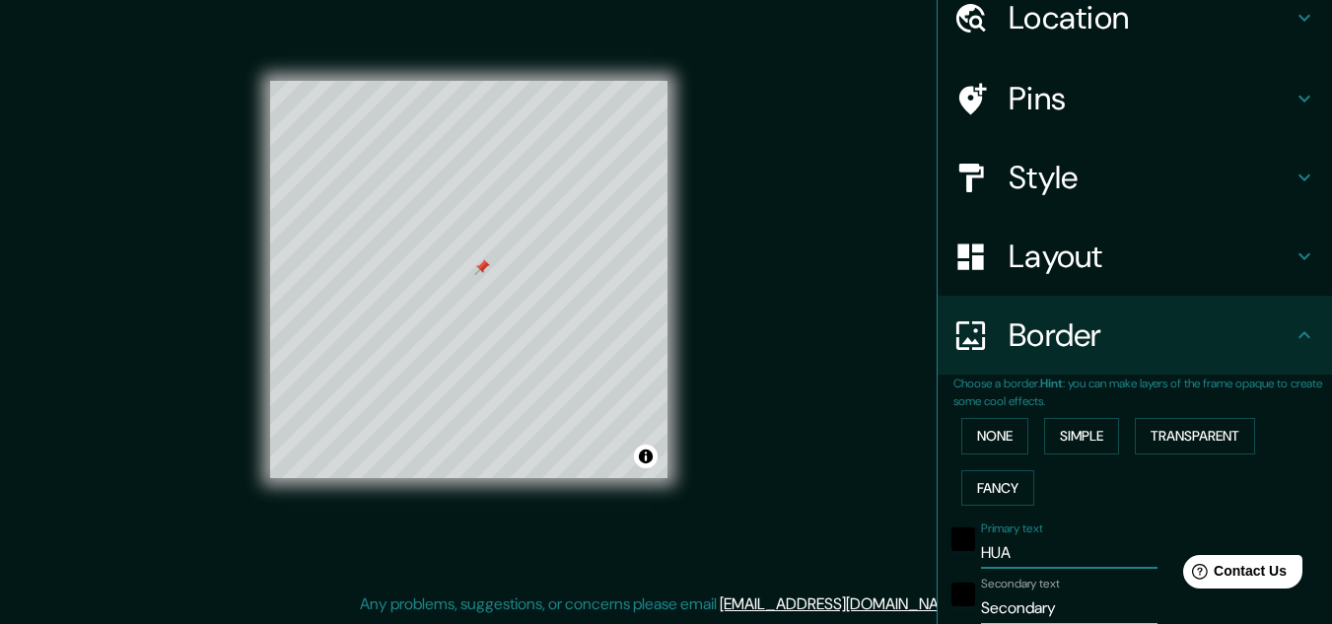
type input "HUAT"
type input "193"
type input "32"
type input "HUATU"
type input "193"
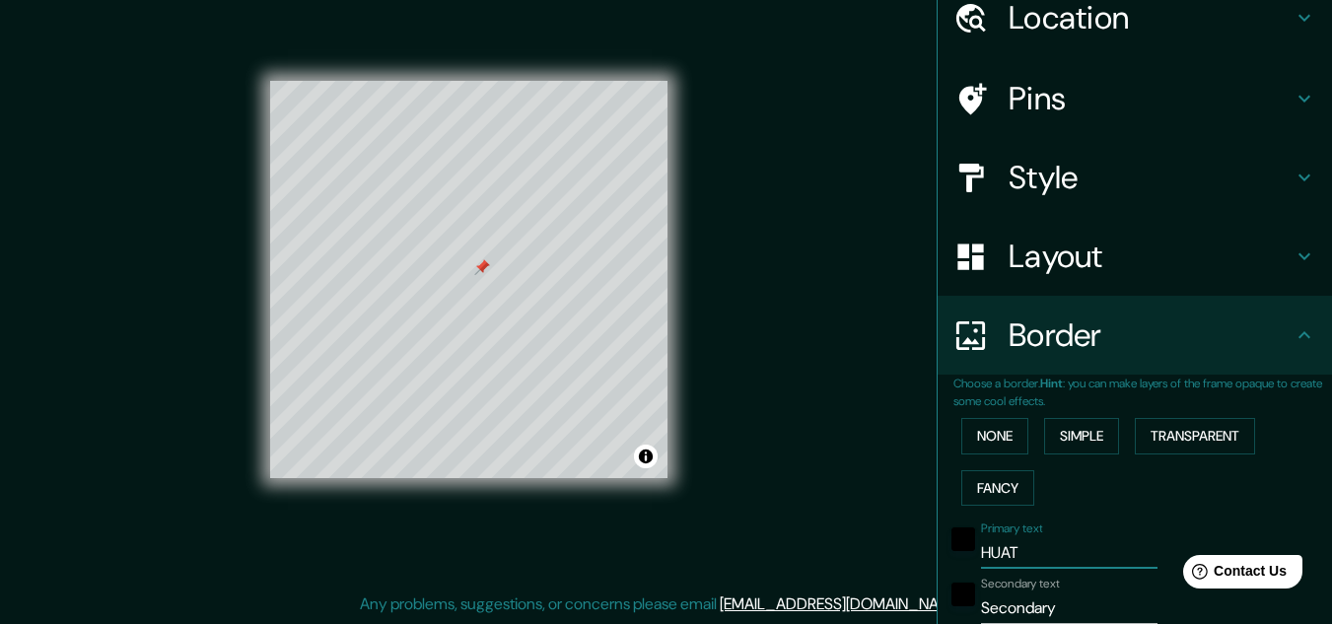
type input "32"
type input "HUATUL"
type input "193"
type input "32"
type input "HUATULC"
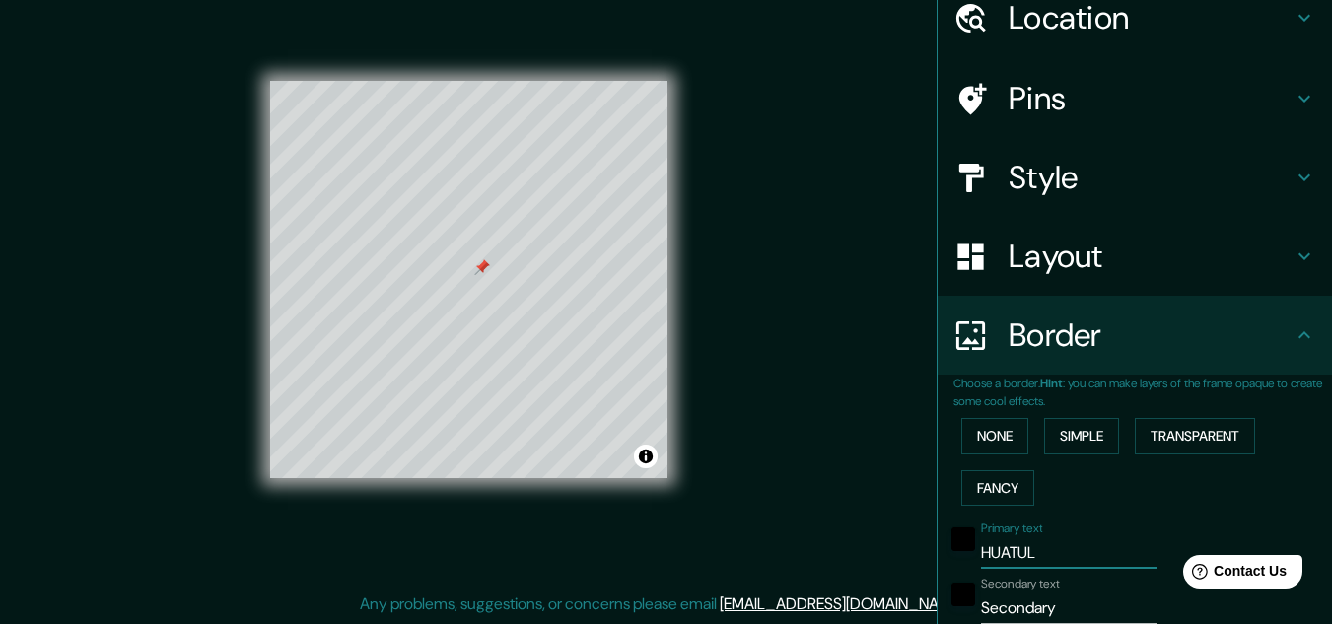
type input "193"
type input "32"
type input "HUATULCO"
type input "193"
type input "32"
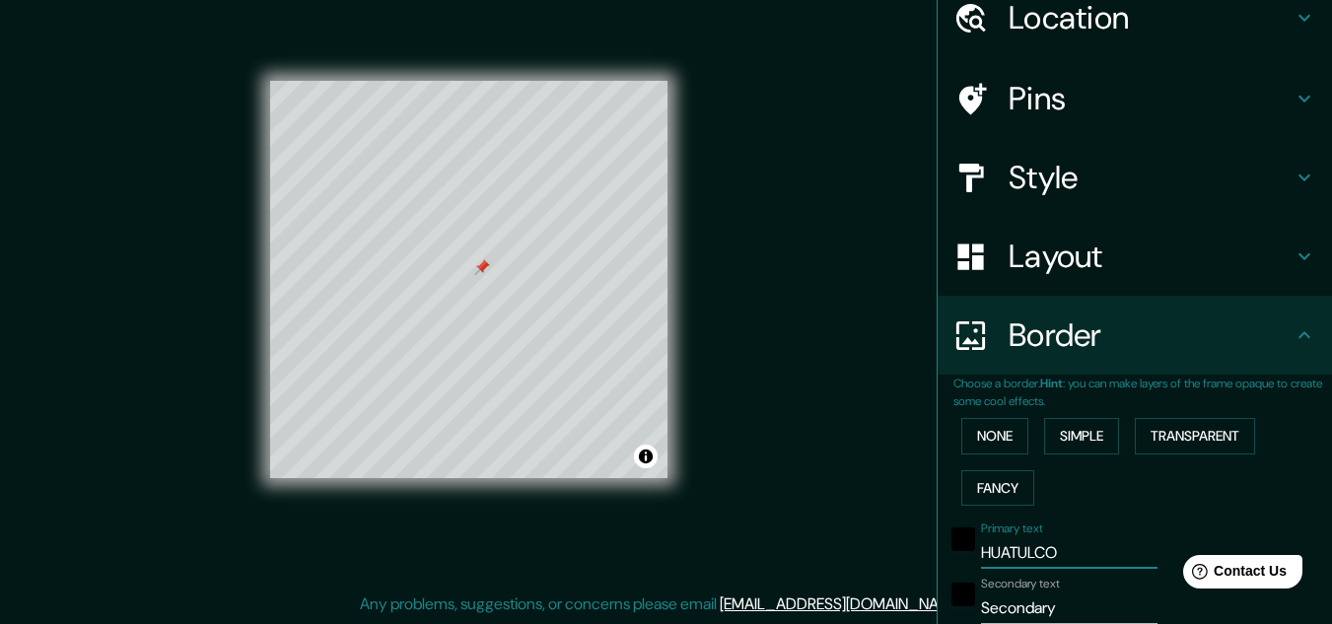
type input "HUATULCO"
drag, startPoint x: 1056, startPoint y: 600, endPoint x: 940, endPoint y: 594, distance: 115.5
click at [945, 594] on div "Secondary text Secondary" at bounding box center [1106, 600] width 323 height 47
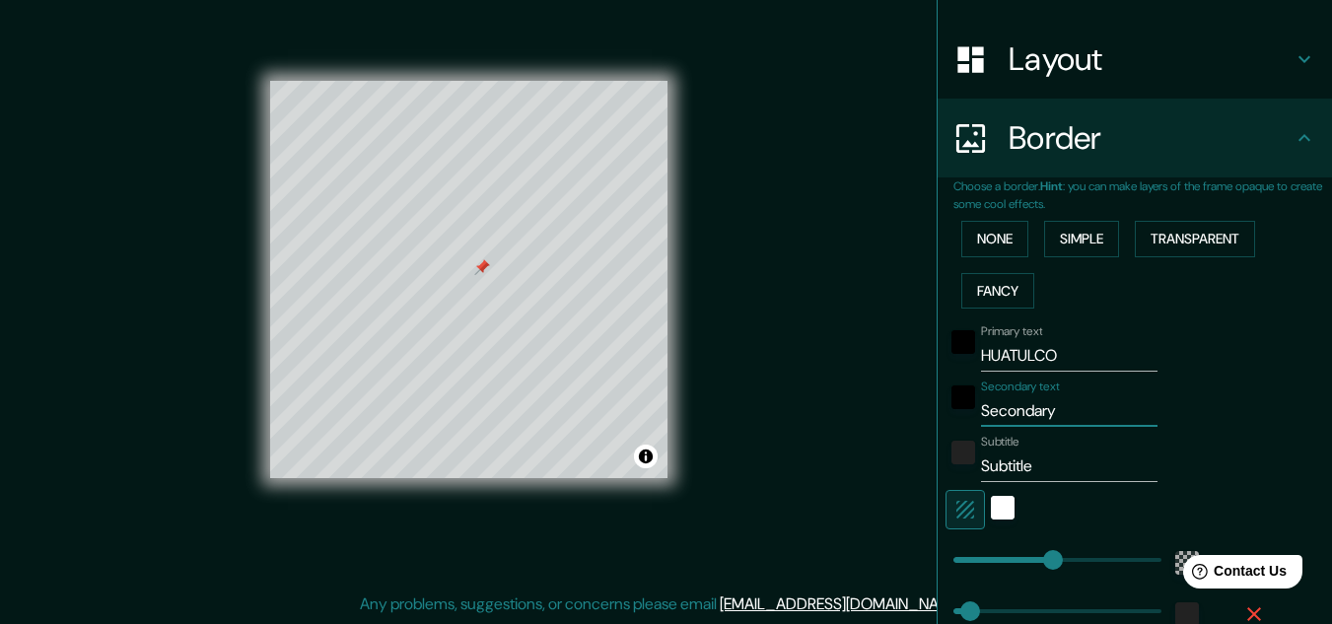
type input "E"
type input "193"
type input "32"
type input "EL"
type input "193"
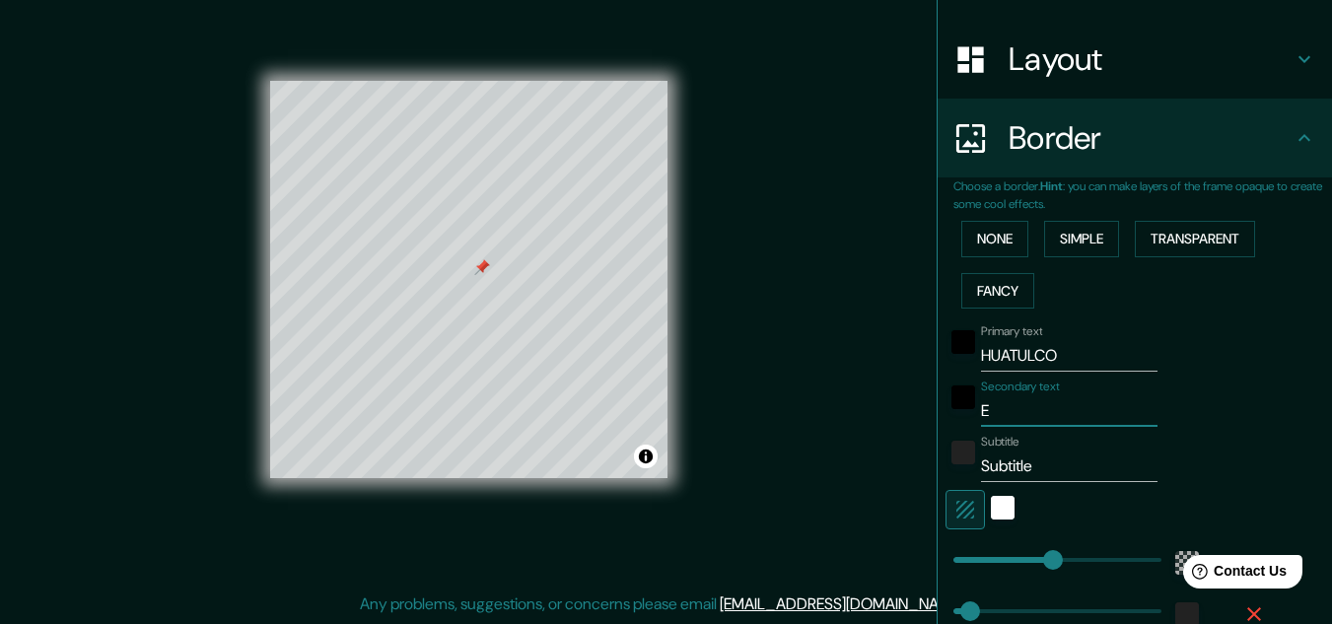
type input "32"
type input "EL"
type input "193"
type input "32"
type input "EL F"
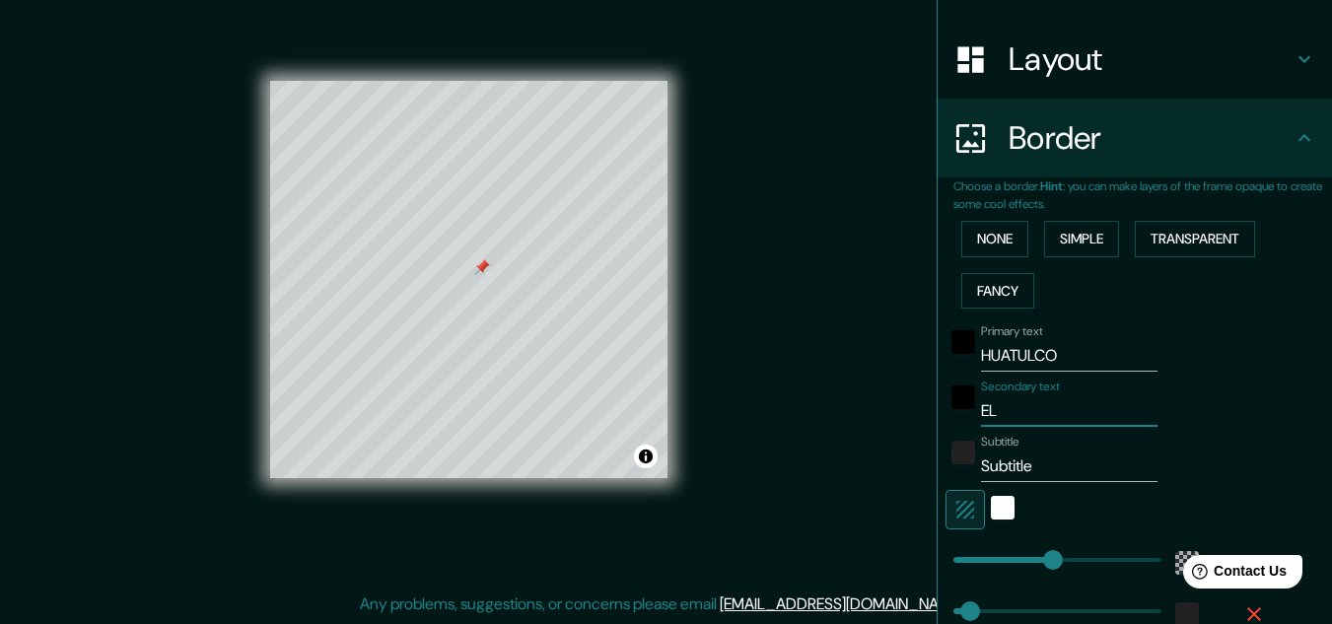
type input "193"
type input "32"
type input "EL FA"
type input "193"
type input "32"
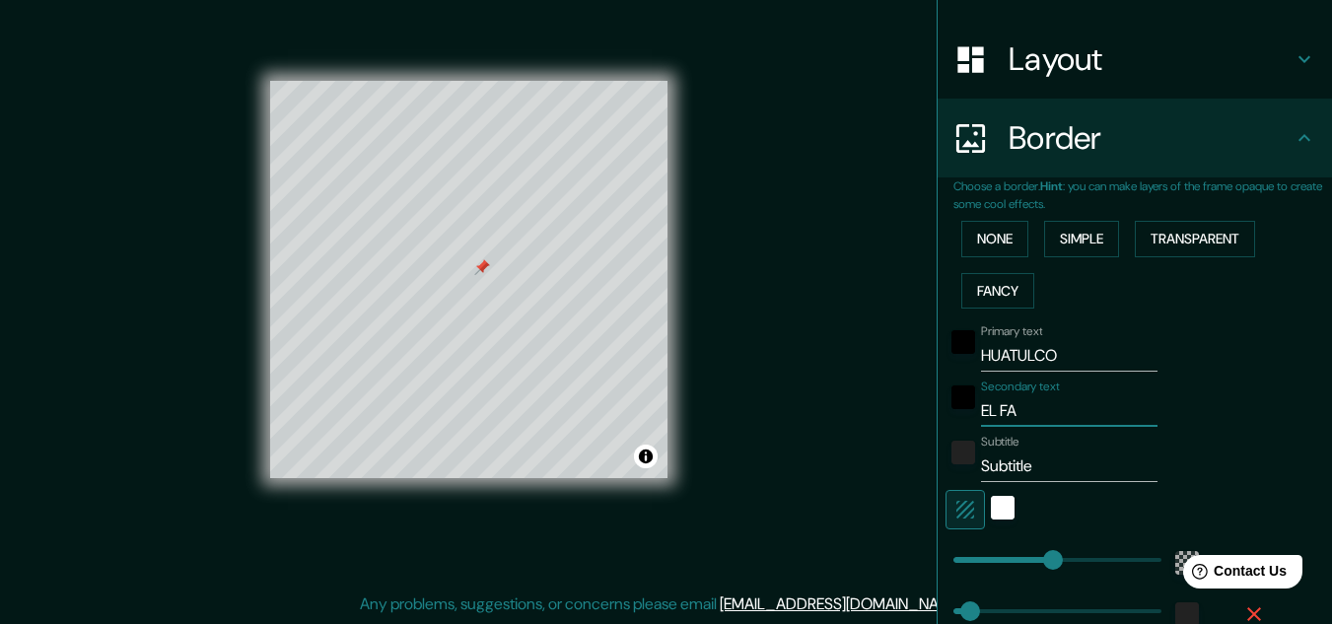
type input "EL FAI"
type input "193"
type input "32"
type input "EL FAIS"
type input "193"
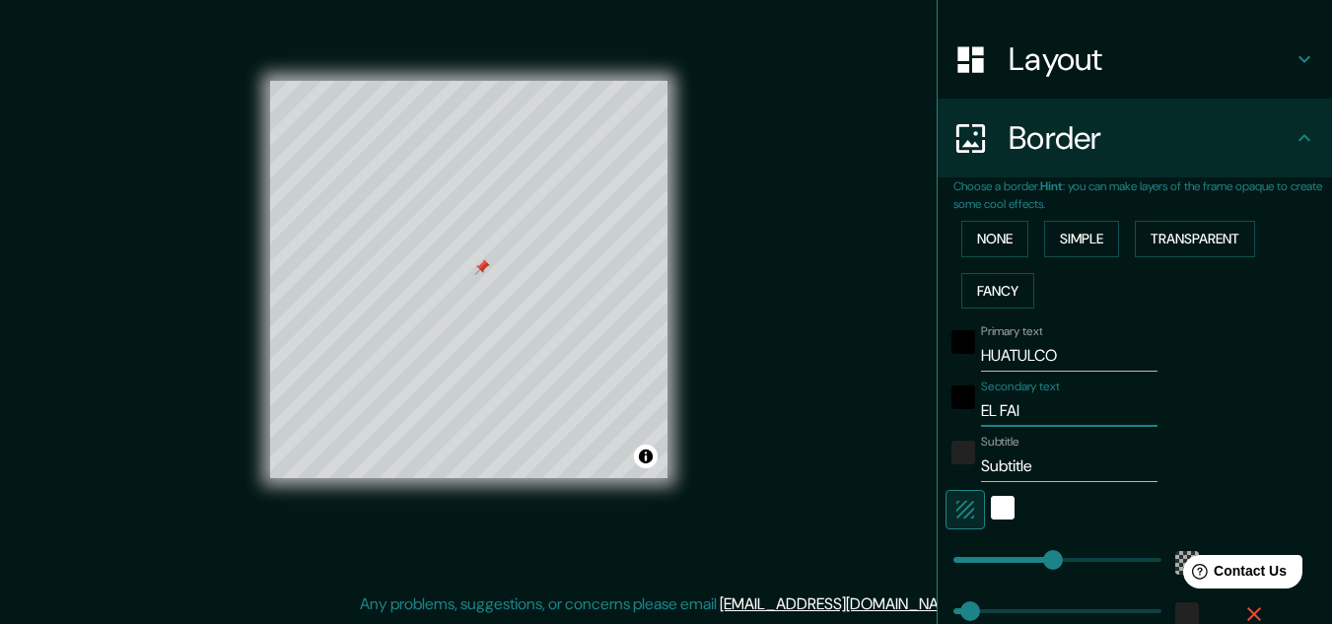
type input "32"
type input "EL FAISA"
type input "193"
type input "32"
type input "EL FAIS"
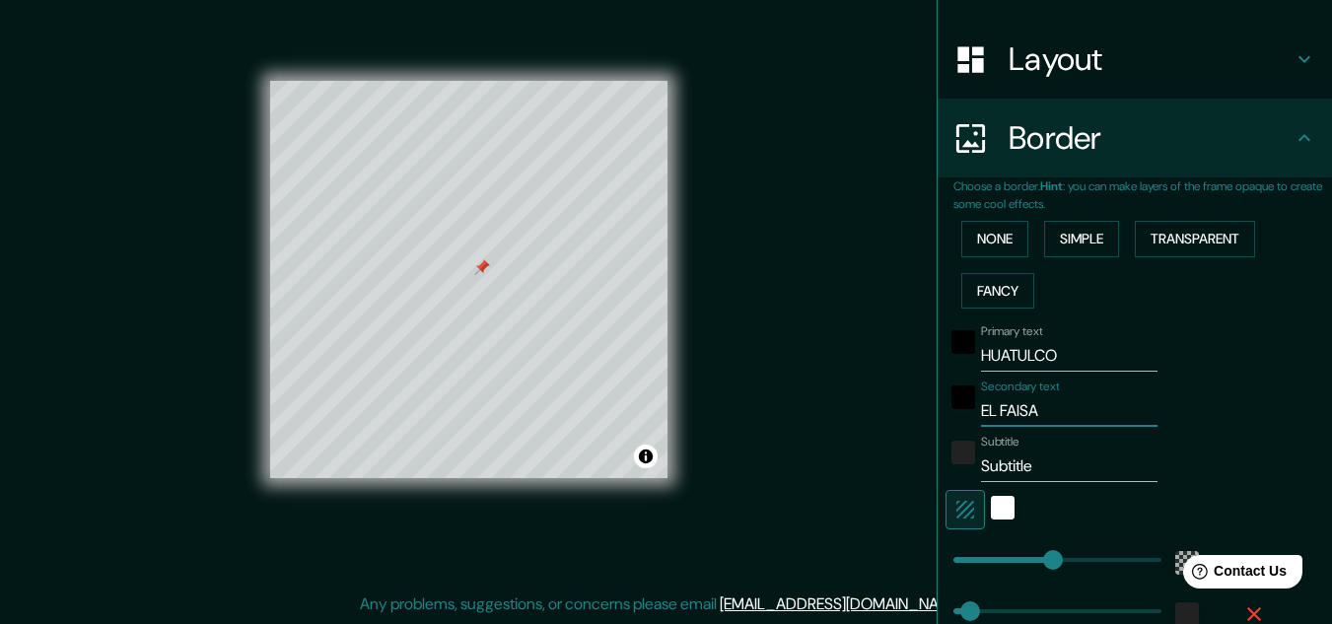
type input "193"
type input "32"
type input "EL FAISÁ"
type input "193"
type input "32"
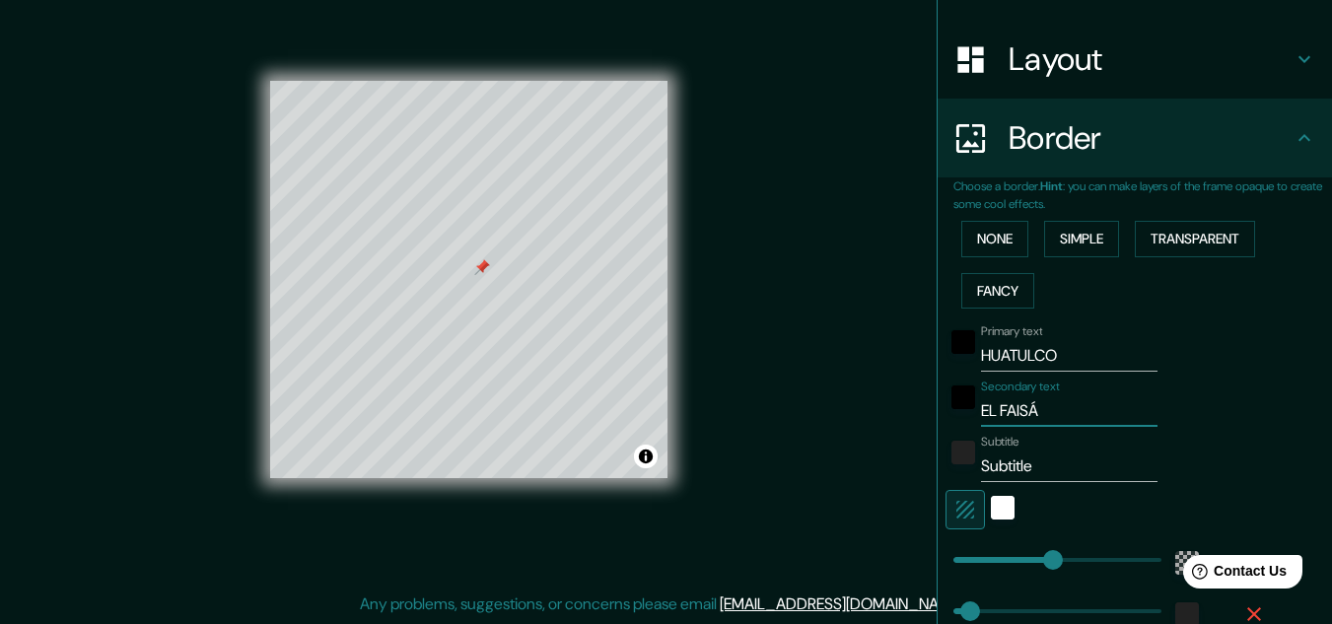
type input "EL FAISÁN"
type input "193"
type input "32"
type input "EL FAISÁN"
drag, startPoint x: 1072, startPoint y: 467, endPoint x: 881, endPoint y: 460, distance: 191.3
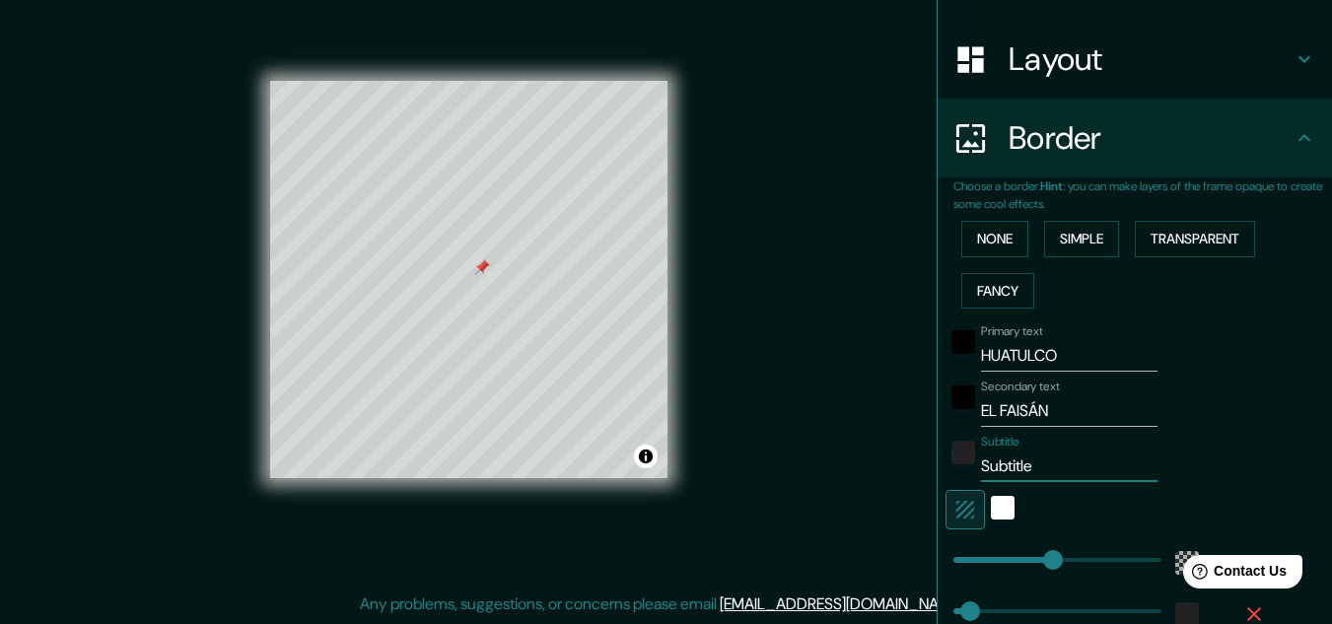
click at [881, 460] on div "Mappin Location [GEOGRAPHIC_DATA], [GEOGRAPHIC_DATA], [GEOGRAPHIC_DATA] Pins St…" at bounding box center [666, 295] width 1332 height 656
type input "O"
type input "193"
type input "32"
type input "OA"
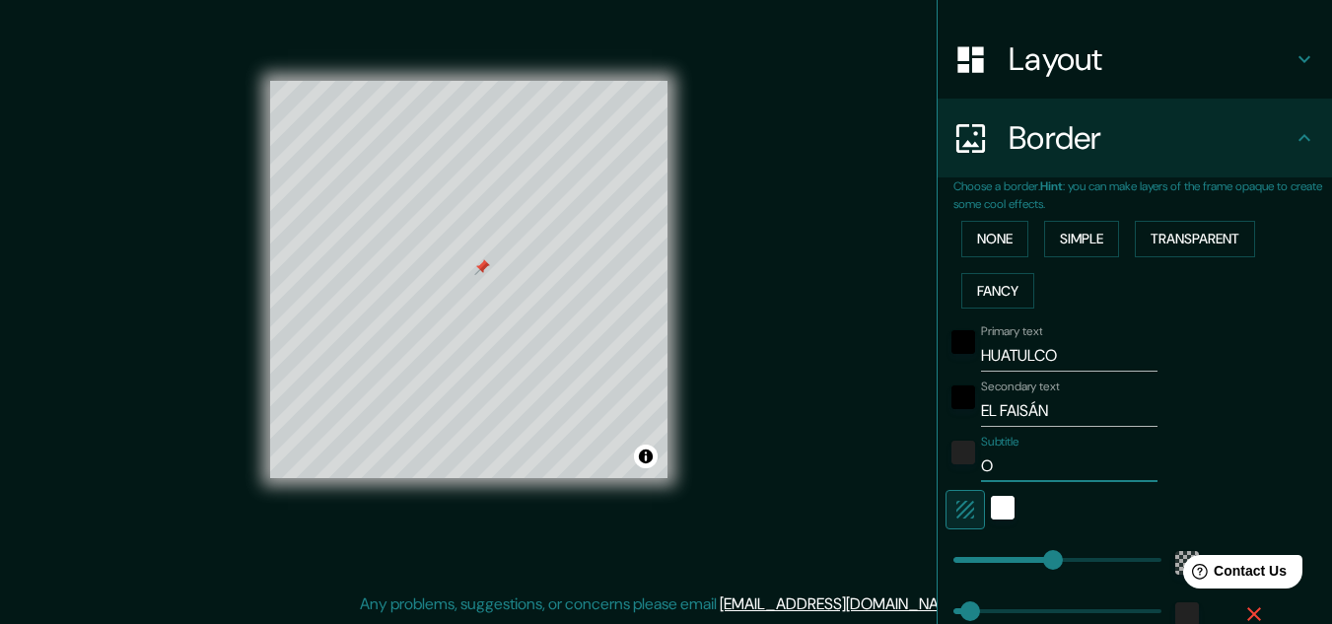
type input "193"
type input "32"
type input "OAX"
type input "193"
type input "32"
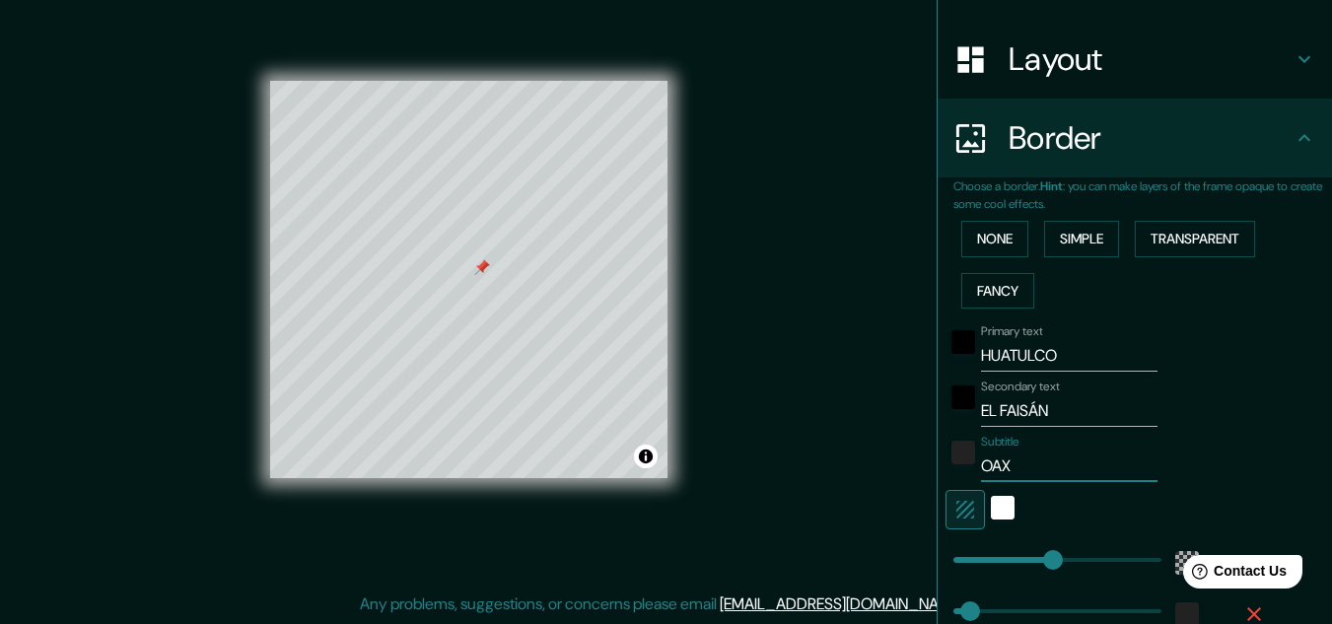
type input "OAXA"
type input "193"
type input "32"
type input "OAXAC"
type input "193"
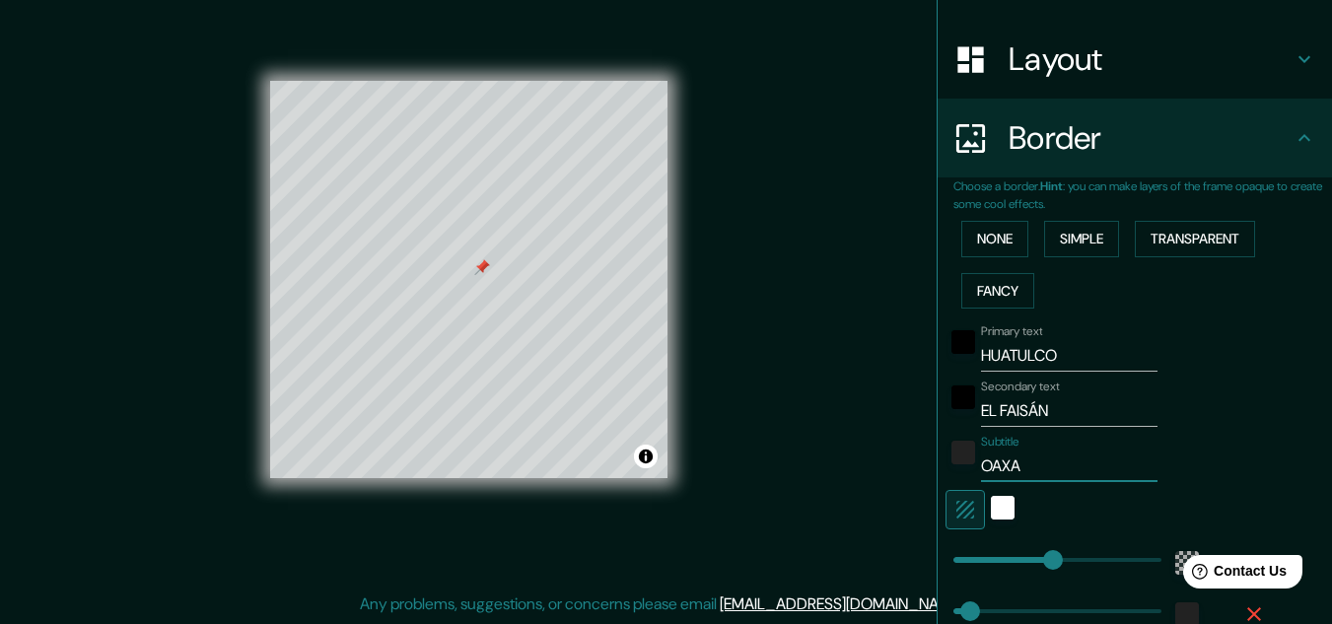
type input "32"
type input "[GEOGRAPHIC_DATA]"
type input "193"
type input "32"
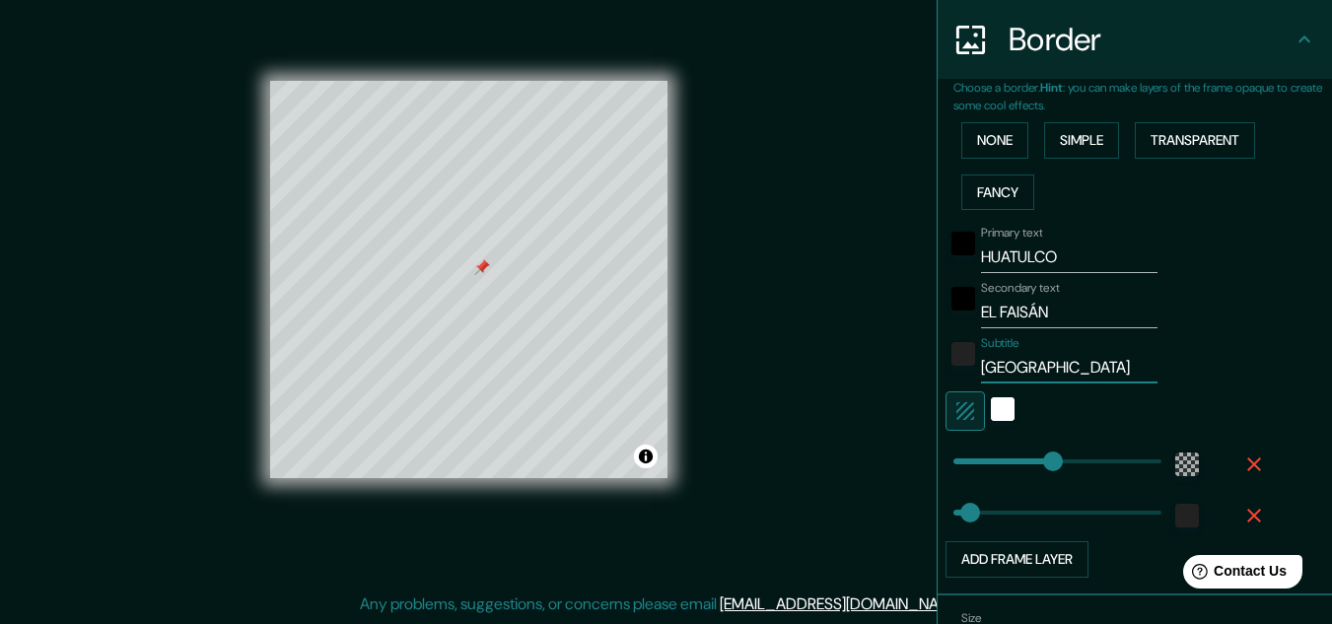
scroll to position [498, 0]
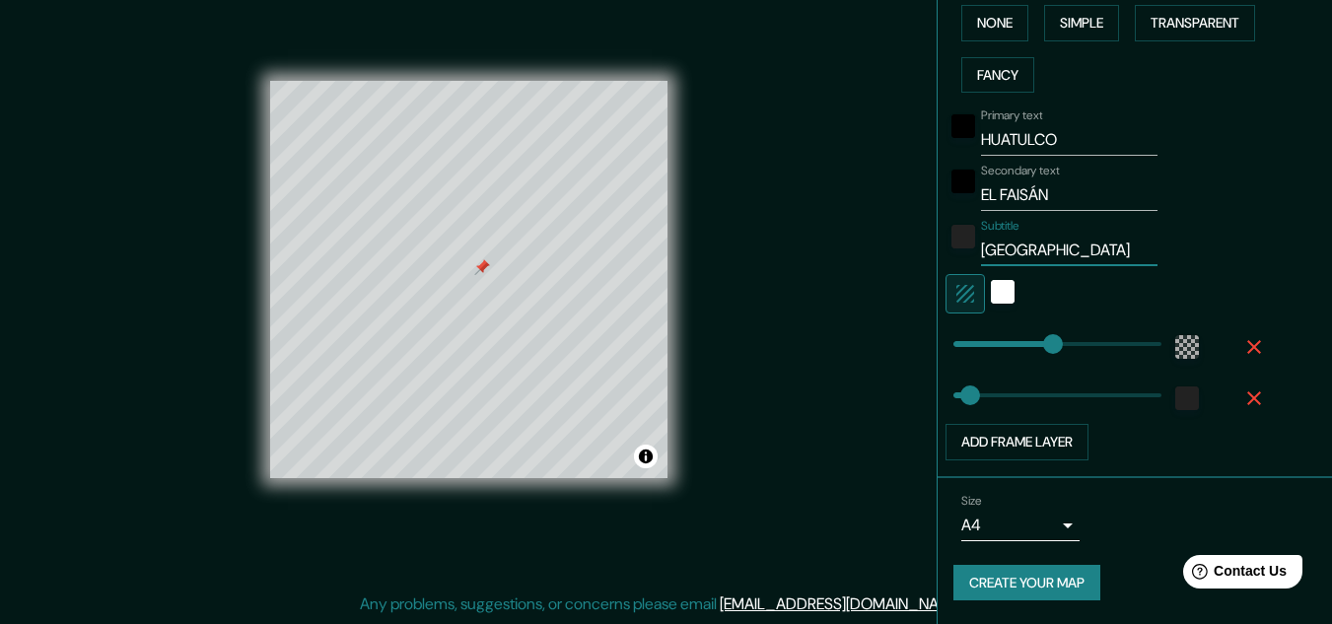
type input "193"
type input "[GEOGRAPHIC_DATA]"
type input "403"
drag, startPoint x: 1037, startPoint y: 343, endPoint x: 1146, endPoint y: 339, distance: 109.5
type input "32"
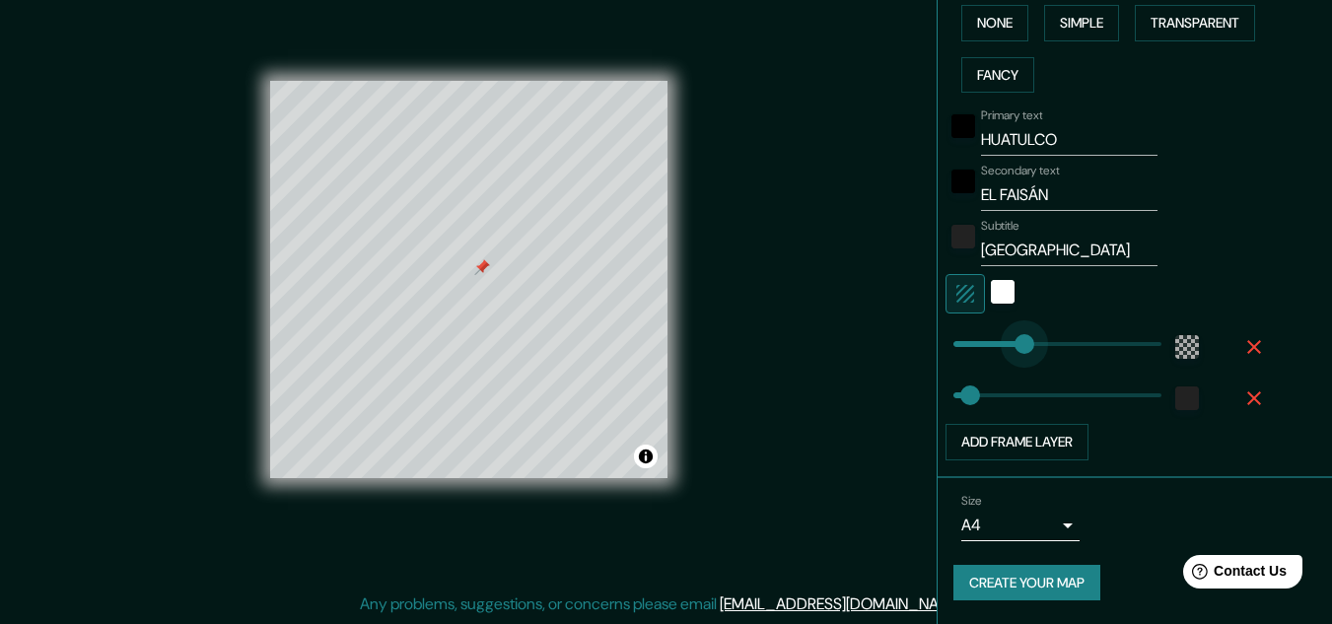
type input "55"
drag, startPoint x: 1146, startPoint y: 339, endPoint x: 967, endPoint y: 344, distance: 179.5
type input "32"
type input "46"
type input "78"
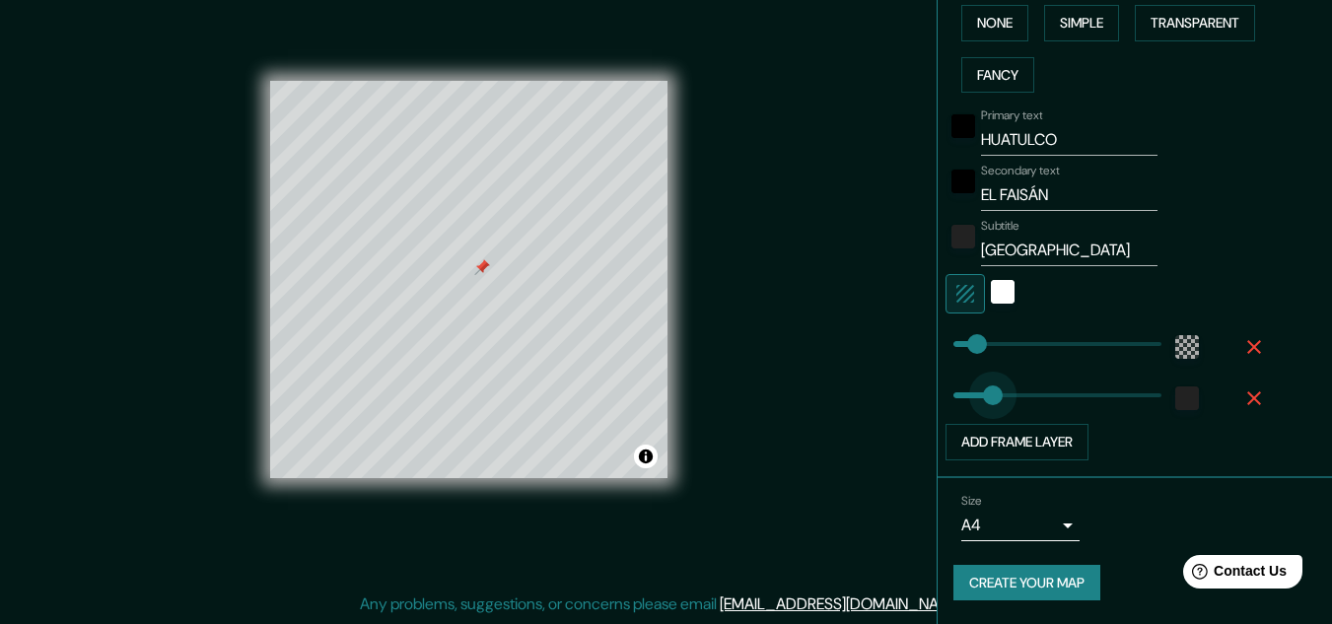
drag, startPoint x: 954, startPoint y: 394, endPoint x: 979, endPoint y: 393, distance: 24.7
type input "19"
drag, startPoint x: 979, startPoint y: 393, endPoint x: 948, endPoint y: 393, distance: 30.6
click at [1037, 440] on button "Add frame layer" at bounding box center [1016, 442] width 143 height 36
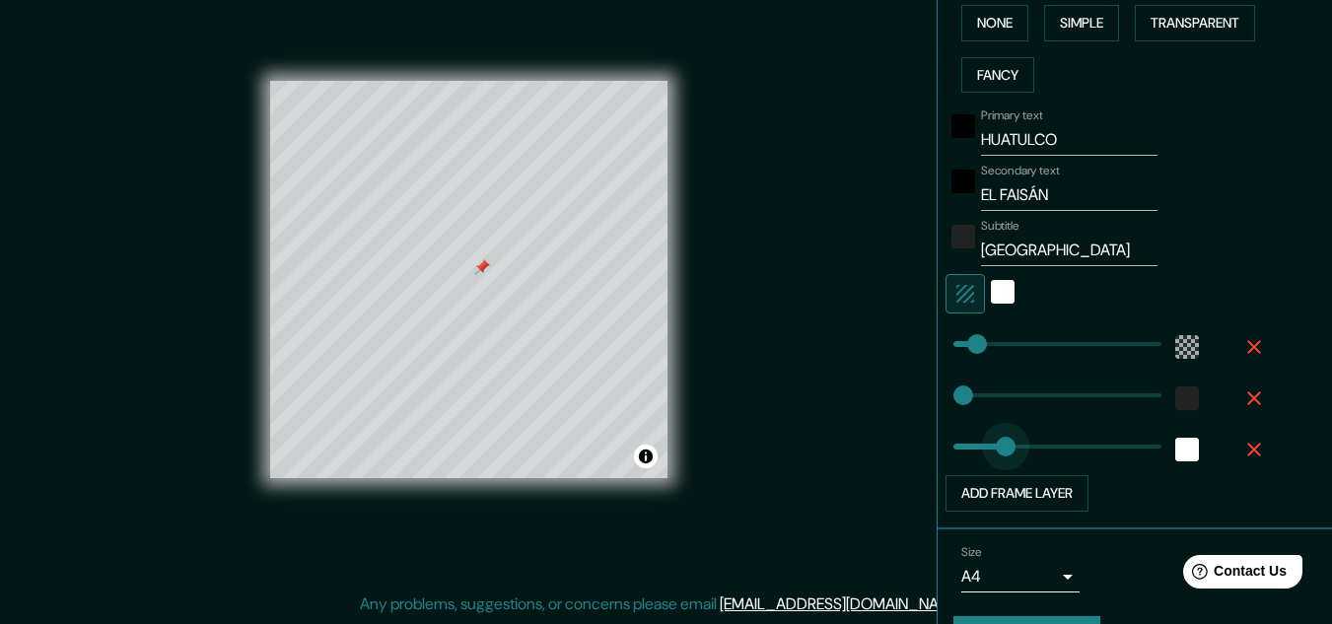
type input "67"
drag, startPoint x: 1020, startPoint y: 445, endPoint x: 973, endPoint y: 452, distance: 48.0
type input "44"
drag, startPoint x: 972, startPoint y: 452, endPoint x: 961, endPoint y: 456, distance: 11.5
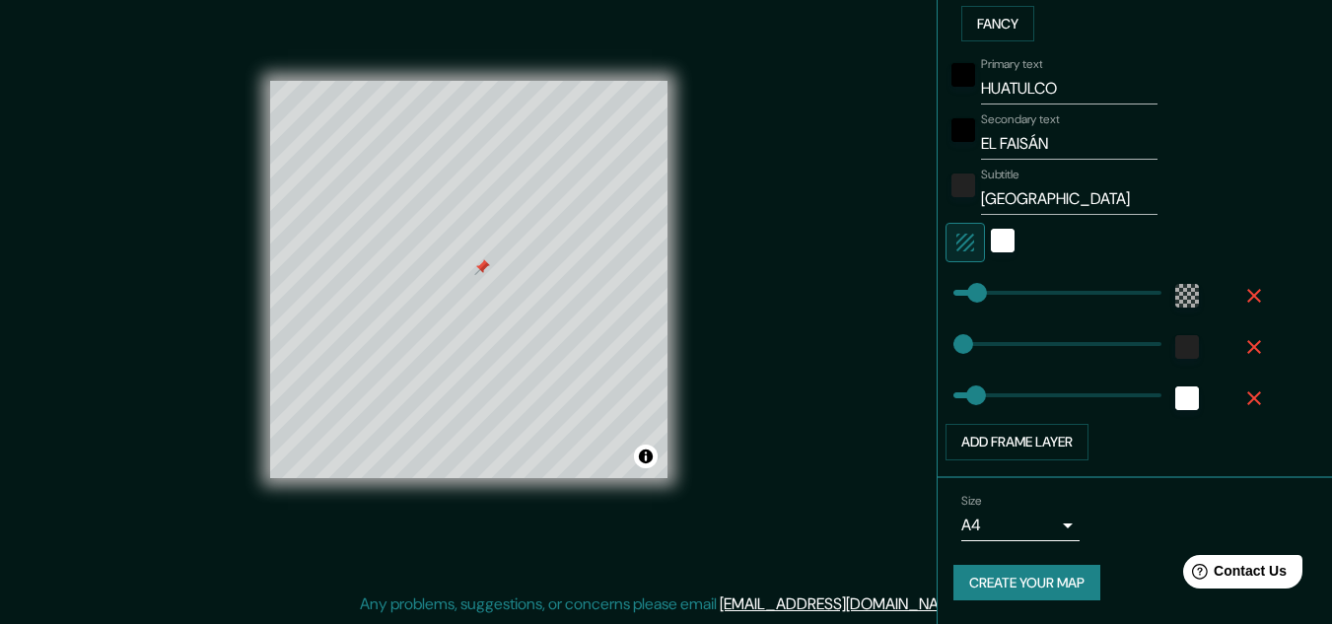
click at [1052, 526] on body "Mappin Location [GEOGRAPHIC_DATA], [GEOGRAPHIC_DATA], [GEOGRAPHIC_DATA] Pins St…" at bounding box center [666, 279] width 1332 height 624
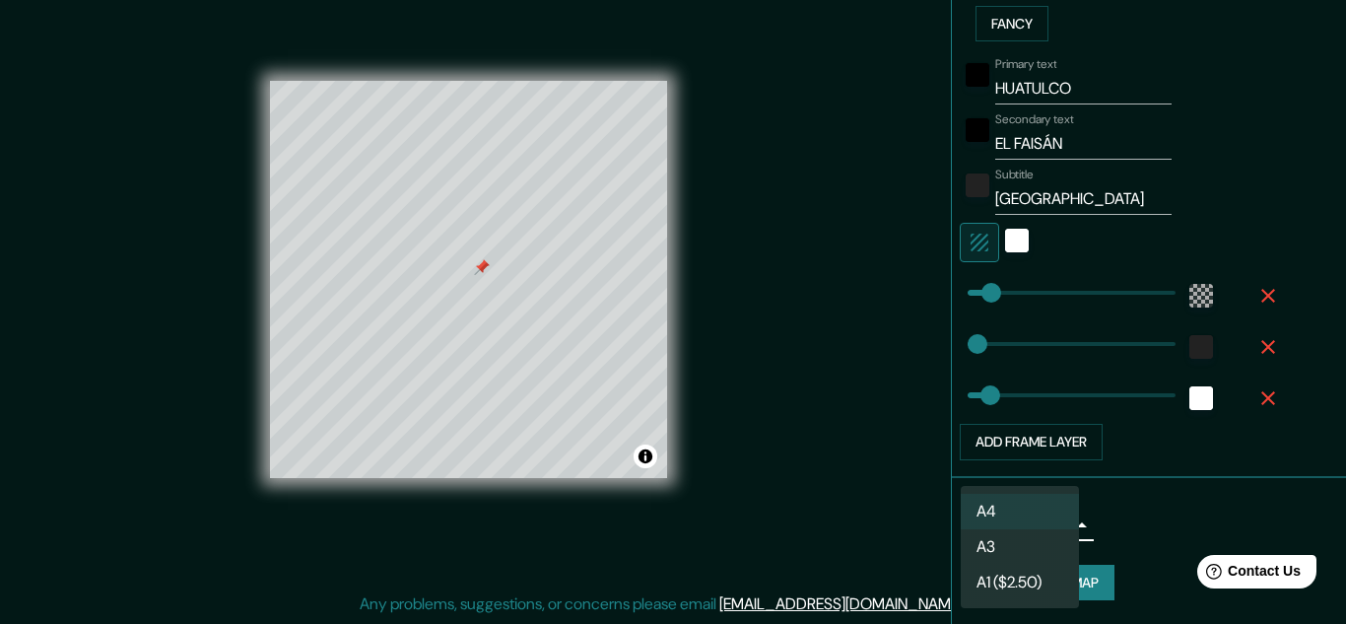
click at [1023, 544] on li "A3" at bounding box center [1020, 546] width 118 height 35
type input "a4"
click at [1054, 534] on body "Mappin Location [GEOGRAPHIC_DATA], [GEOGRAPHIC_DATA], [GEOGRAPHIC_DATA] Pins St…" at bounding box center [673, 279] width 1346 height 624
click at [1042, 540] on li "A3" at bounding box center [1020, 546] width 118 height 35
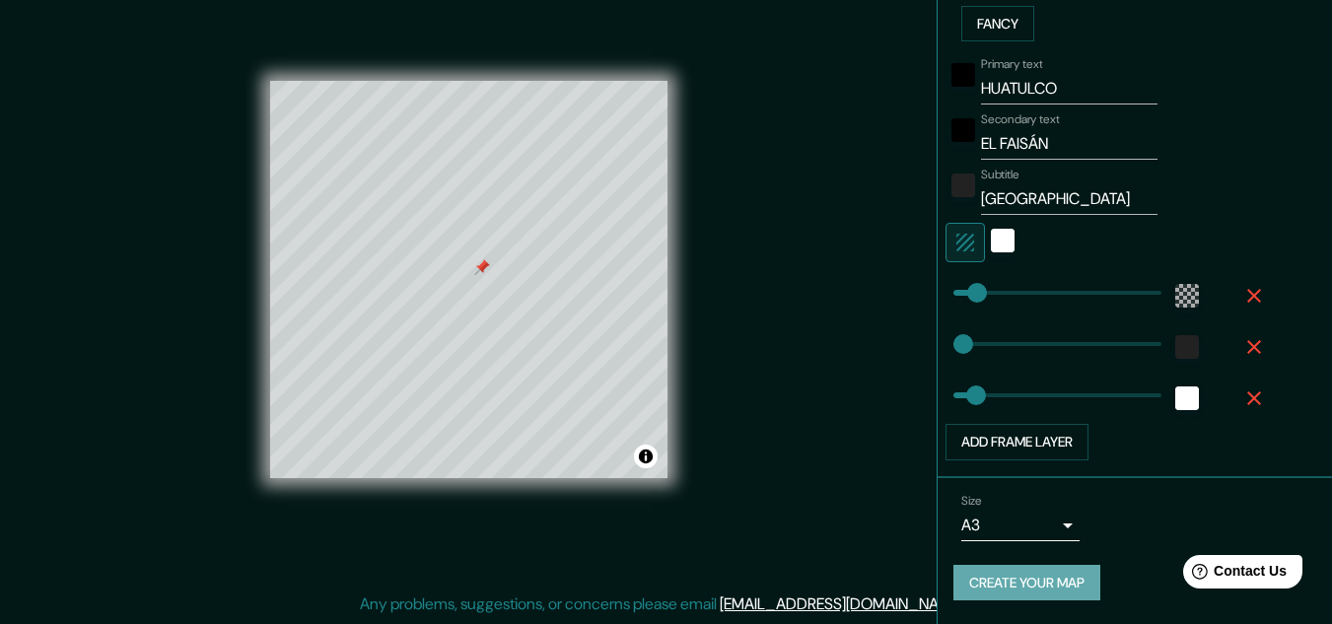
click at [1057, 583] on button "Create your map" at bounding box center [1026, 583] width 147 height 36
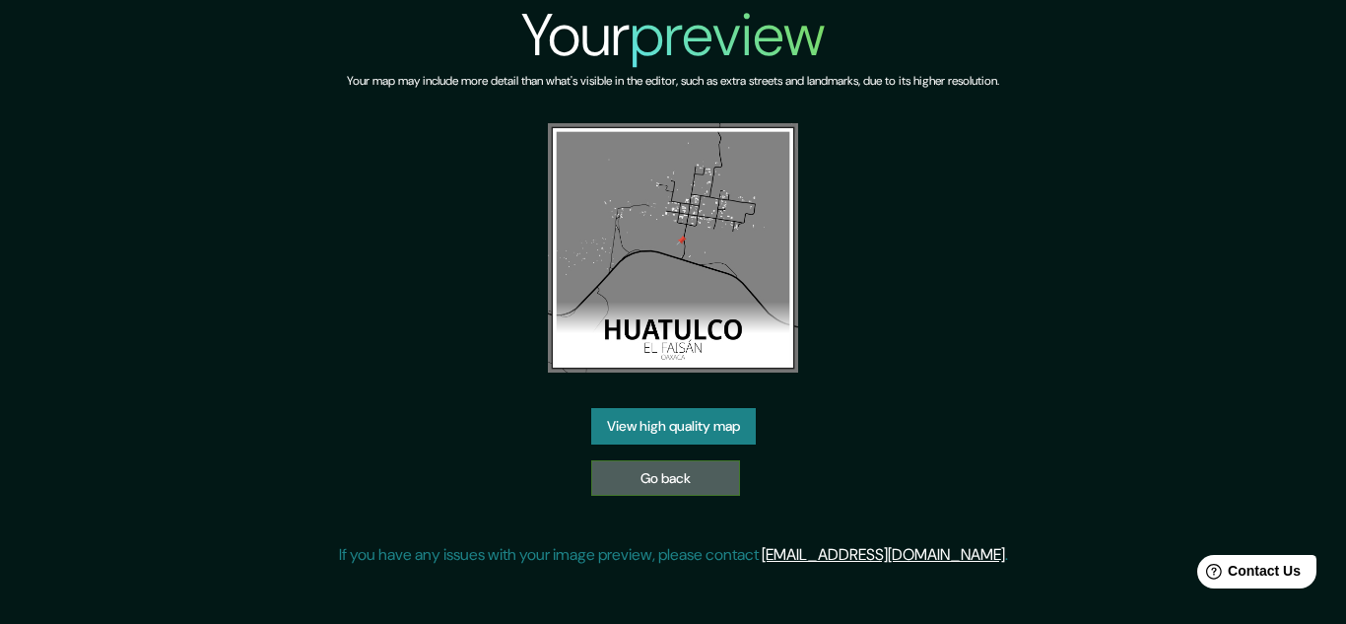
click at [686, 485] on link "Go back" at bounding box center [665, 478] width 149 height 36
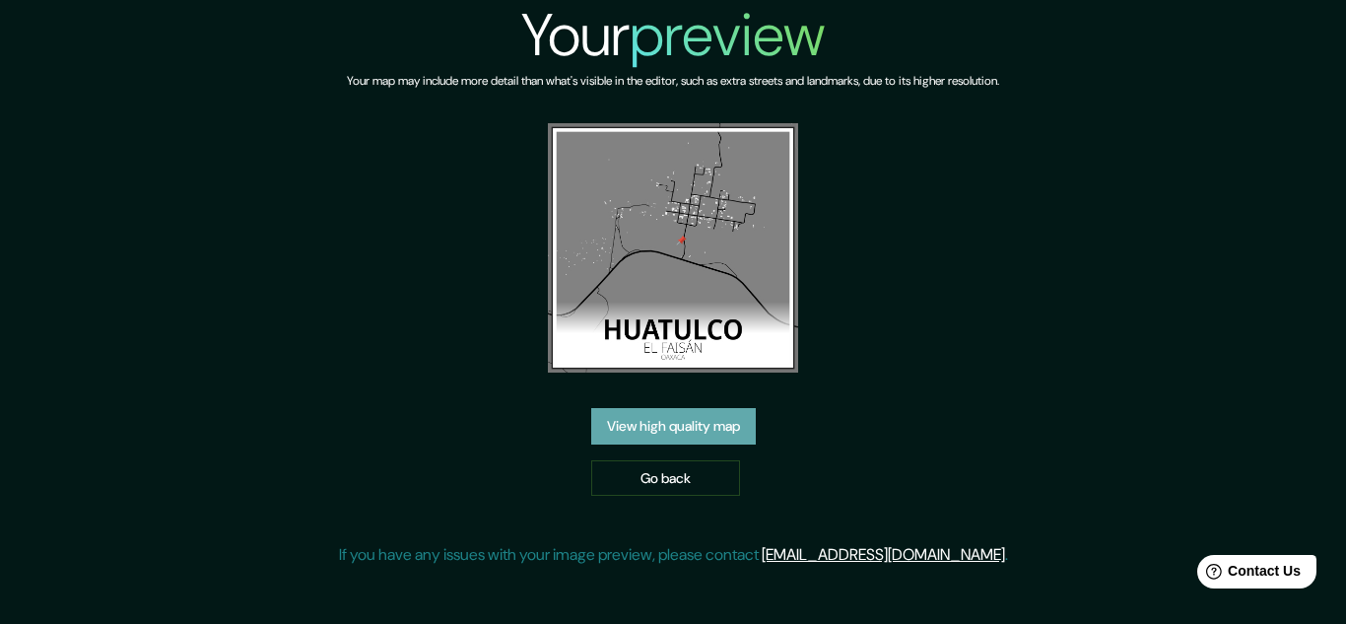
click at [661, 430] on link "View high quality map" at bounding box center [673, 426] width 165 height 36
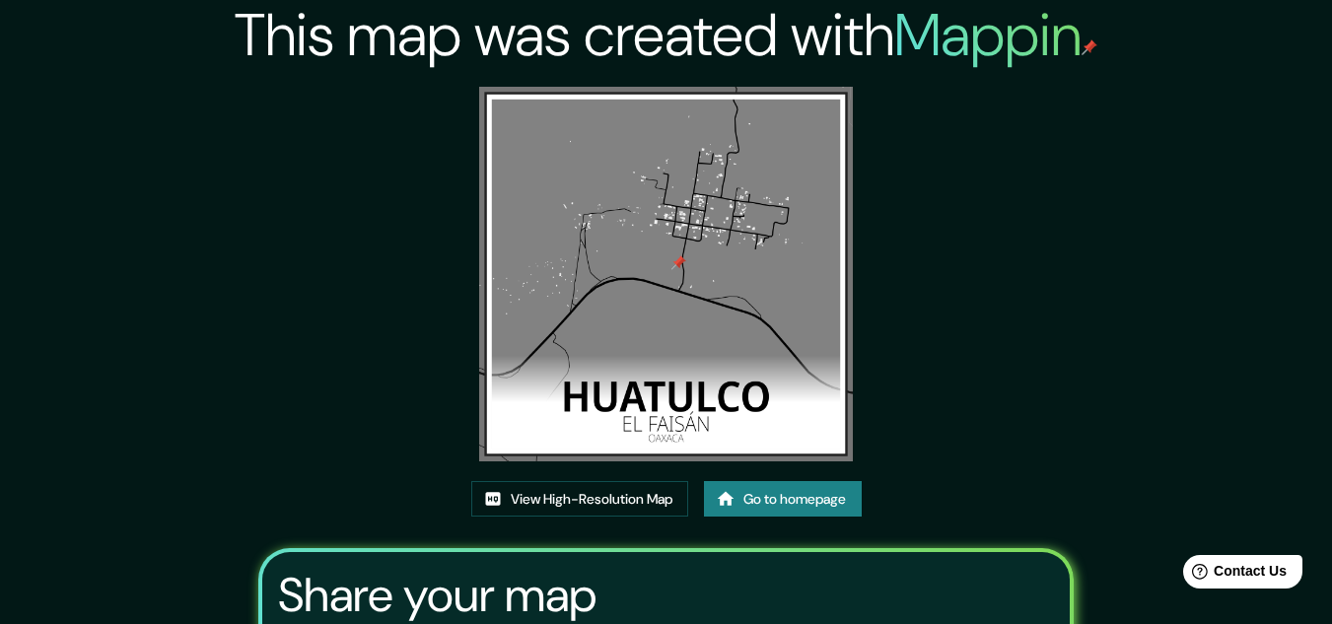
scroll to position [99, 0]
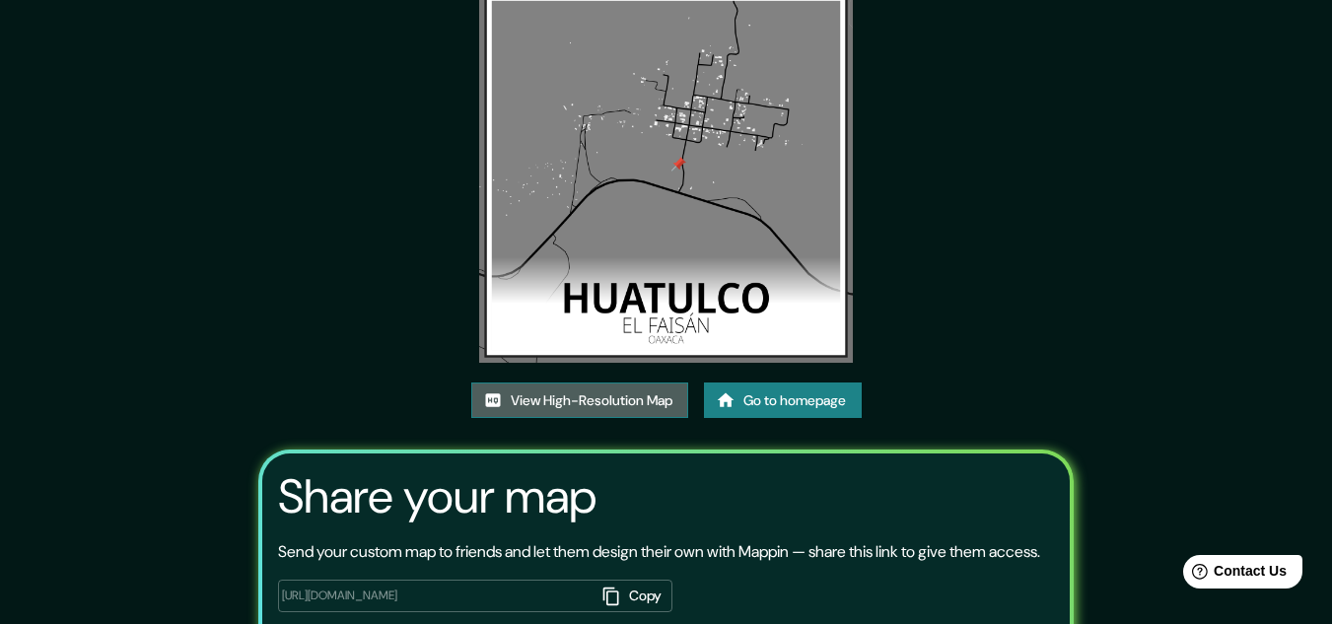
click at [653, 400] on link "View High-Resolution Map" at bounding box center [579, 400] width 217 height 36
